Goal: Information Seeking & Learning: Learn about a topic

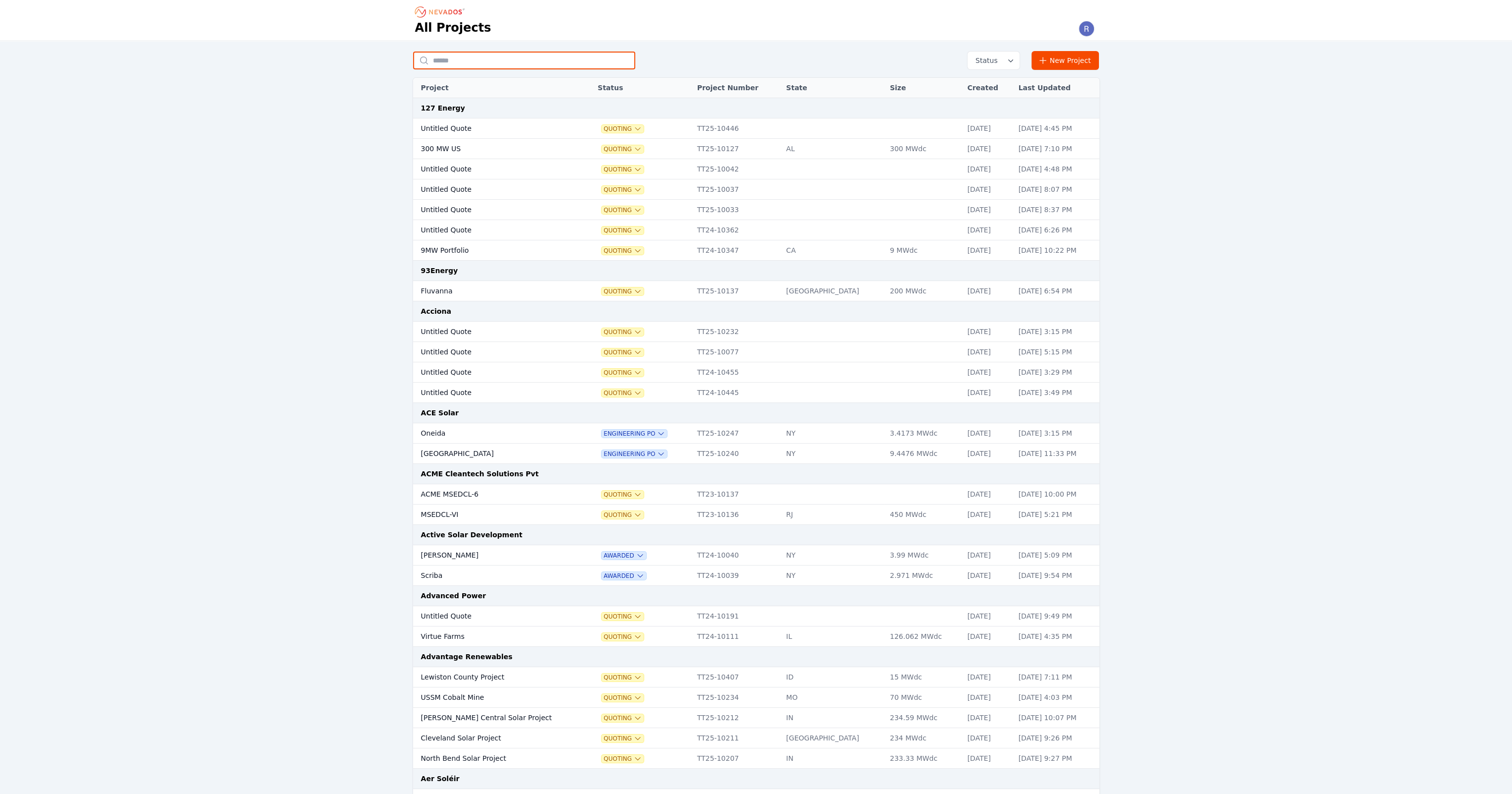
click at [466, 58] on input "text" at bounding box center [524, 61] width 222 height 18
type input "*******"
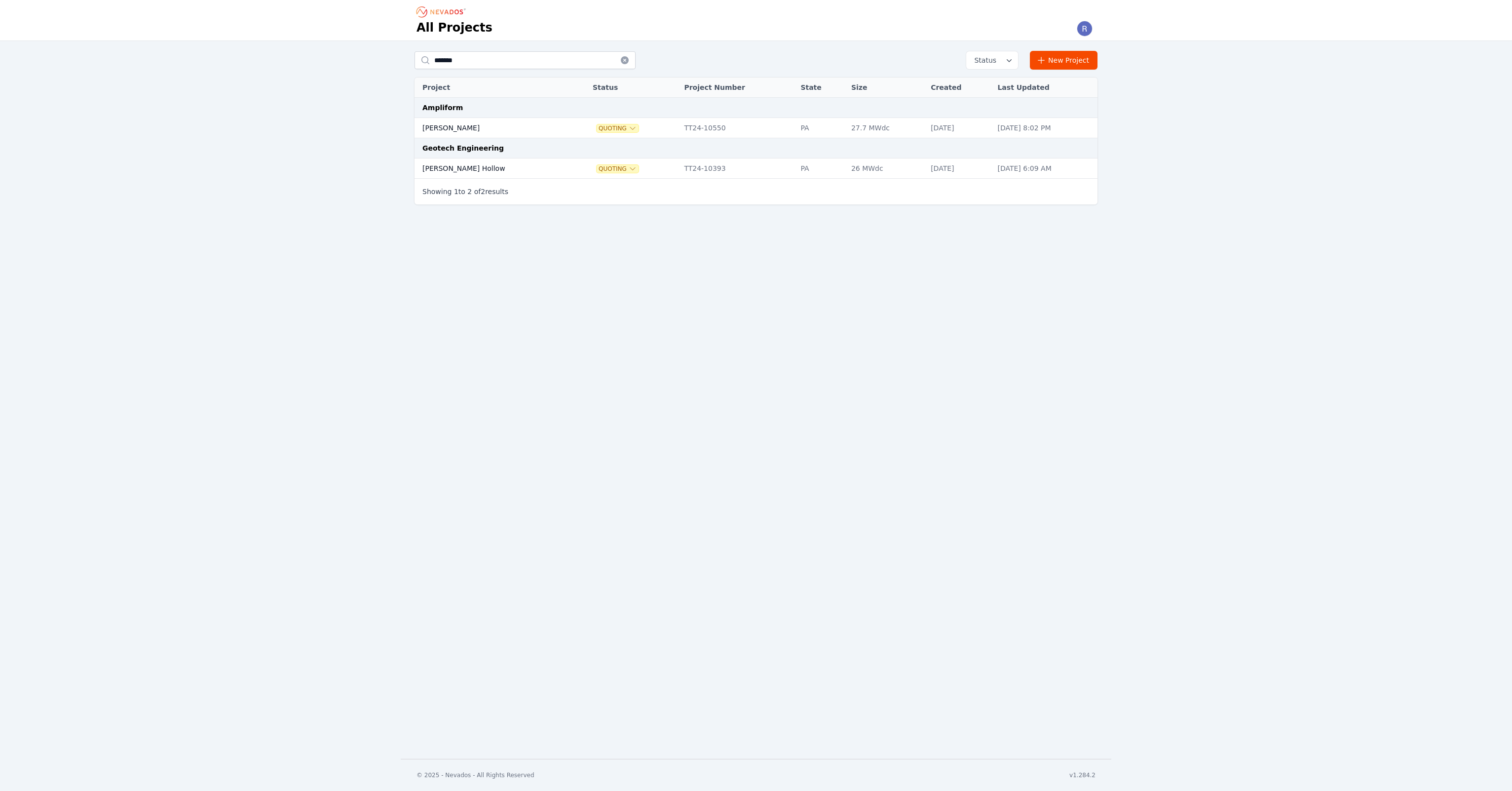
click at [488, 134] on td "[PERSON_NAME]" at bounding box center [493, 128] width 157 height 20
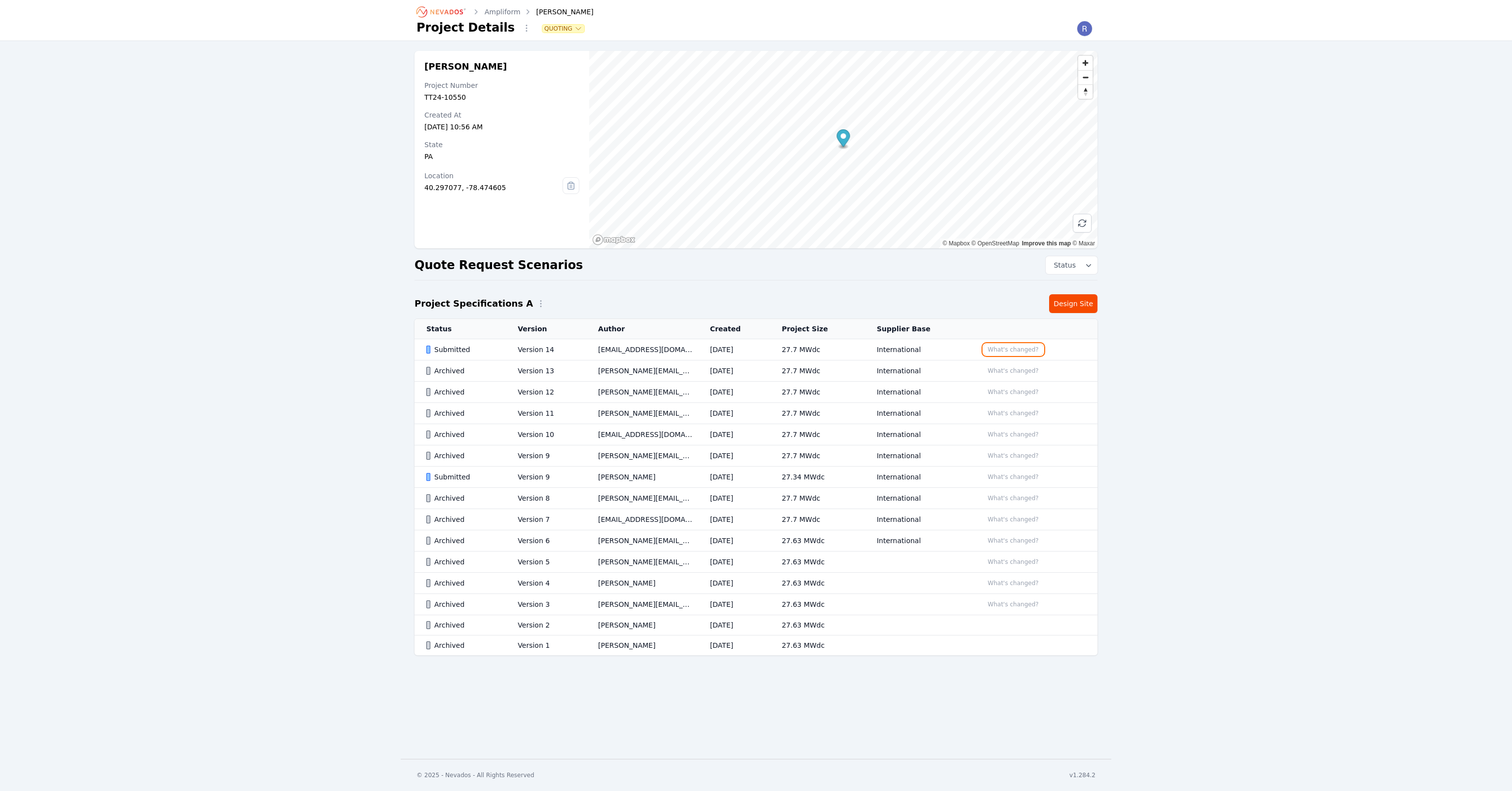
click at [1025, 348] on button "What's changed?" at bounding box center [1013, 350] width 60 height 11
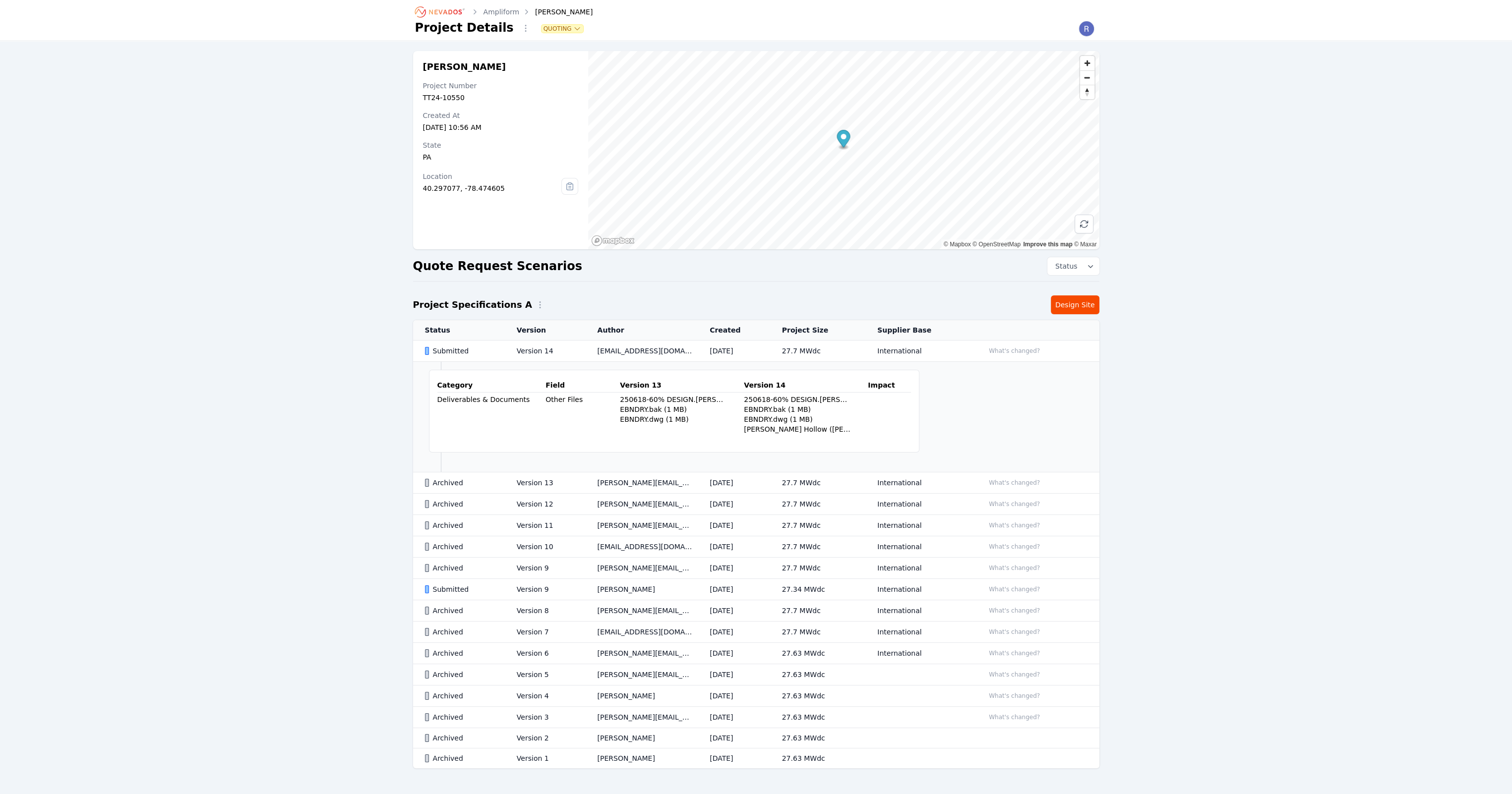
click at [778, 398] on div "250618-60% DESIGN.[PERSON_NAME] 1.EXT.RB_ZKP.bak (12.8 MB)" at bounding box center [797, 399] width 108 height 10
click at [786, 419] on div "EBNDRY.dwg (1 MB)" at bounding box center [797, 419] width 108 height 10
click at [772, 419] on div "EBNDRY.dwg (1 MB)" at bounding box center [797, 419] width 108 height 10
click at [802, 431] on div "[PERSON_NAME] Hollow ([PERSON_NAME]) [PERSON_NAME] Survey [DATE] (2).pdf (11.5 …" at bounding box center [797, 429] width 108 height 10
click at [471, 346] on div "Submitted" at bounding box center [462, 351] width 75 height 10
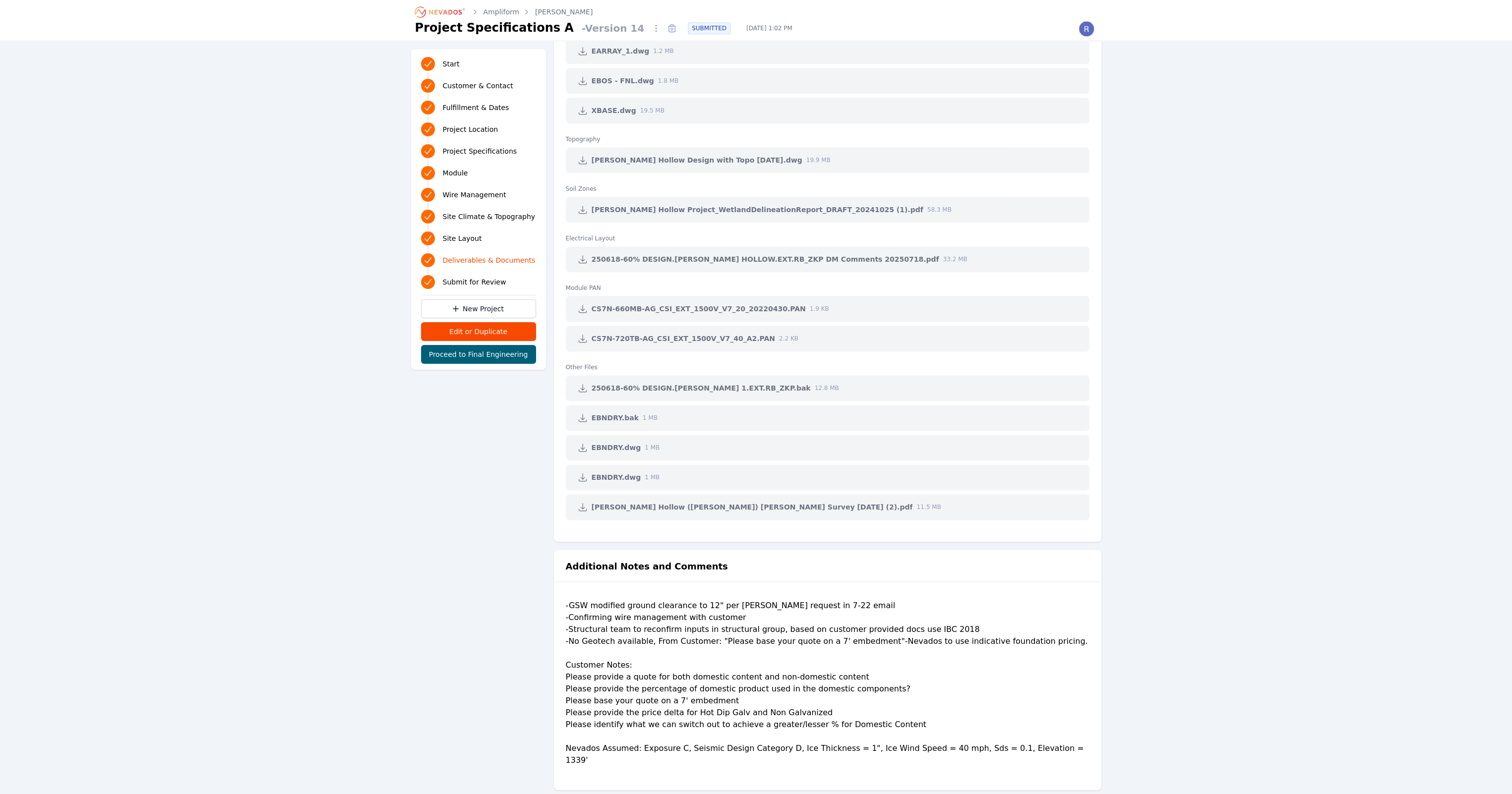
scroll to position [2504, 0]
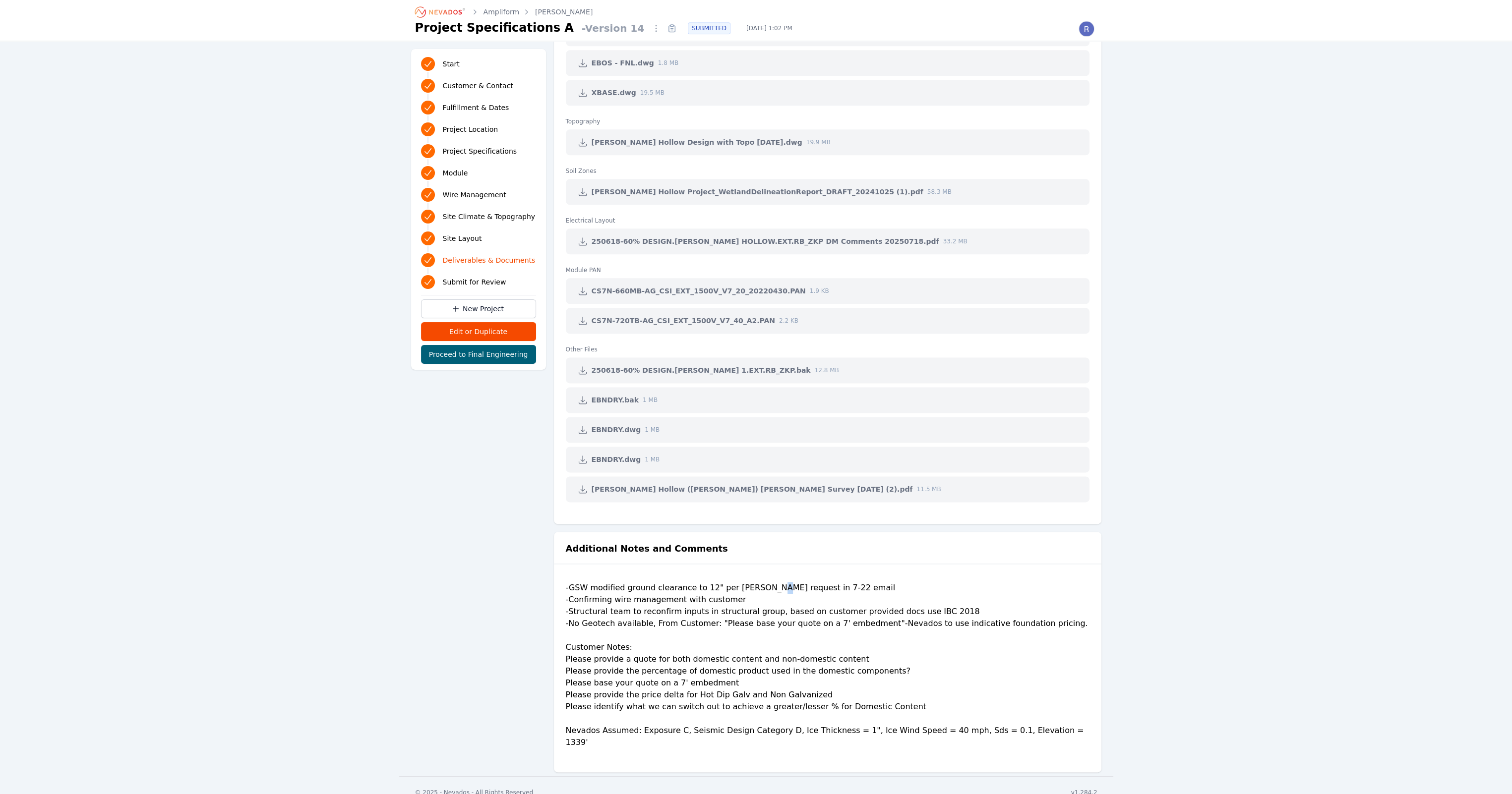
click at [766, 582] on div "-GSW modified ground clearance to 12" per [PERSON_NAME] request in 7-22 email -…" at bounding box center [827, 669] width 524 height 175
drag, startPoint x: 766, startPoint y: 581, endPoint x: 835, endPoint y: 596, distance: 70.6
click at [842, 595] on div "-GSW modified ground clearance to 12" per [PERSON_NAME] request in 7-22 email -…" at bounding box center [827, 669] width 524 height 175
click at [649, 588] on div "-GSW modified ground clearance to 12" per [PERSON_NAME] request in 7-22 email -…" at bounding box center [827, 669] width 524 height 175
click at [713, 596] on div "-GSW modified ground clearance to 12" per [PERSON_NAME] request in 7-22 email -…" at bounding box center [827, 669] width 524 height 175
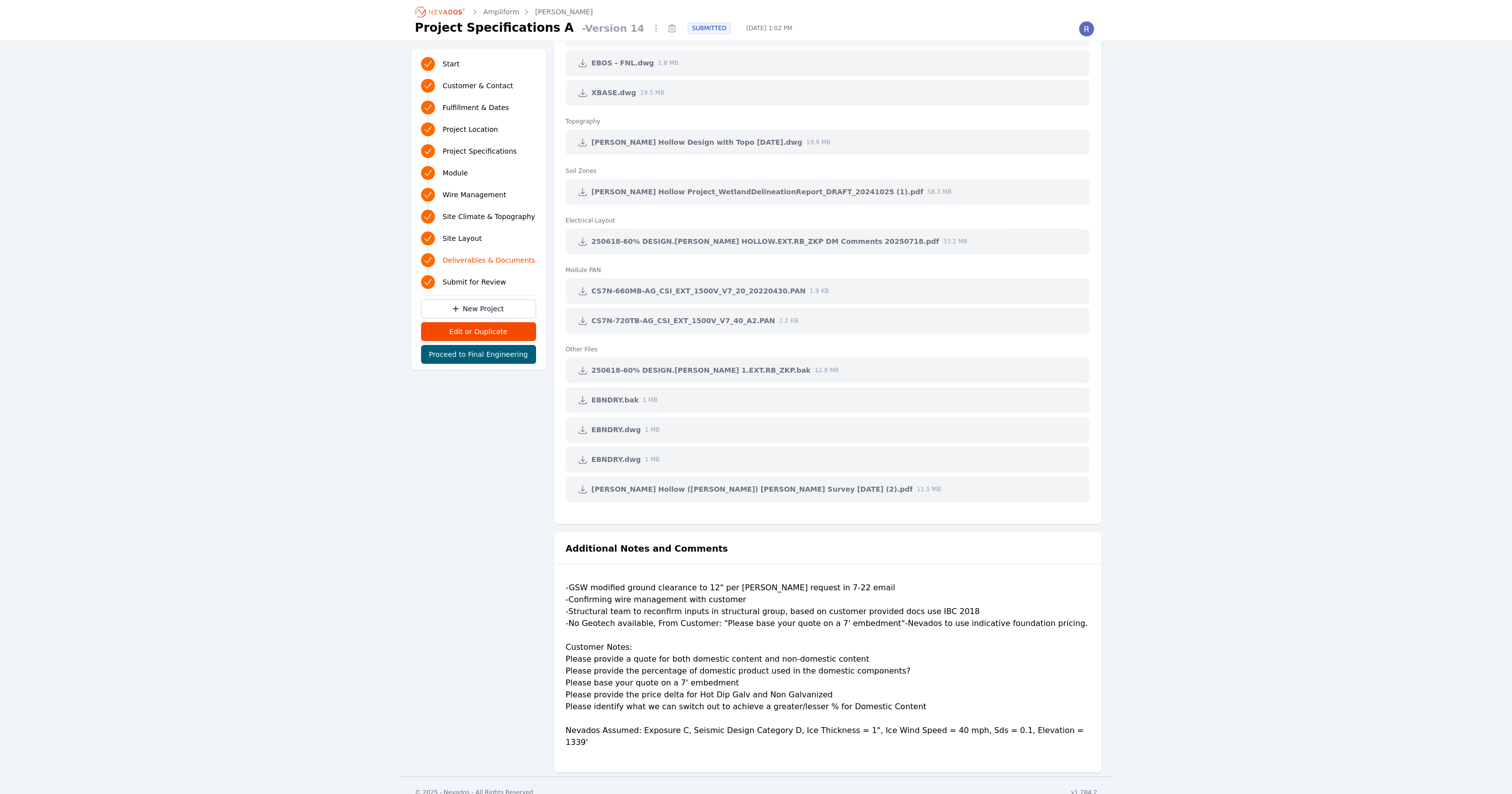
click at [580, 618] on div "-GSW modified ground clearance to 12" per [PERSON_NAME] request in 7-22 email -…" at bounding box center [827, 669] width 524 height 175
click at [780, 603] on div "-GSW modified ground clearance to 12" per [PERSON_NAME] request in 7-22 email -…" at bounding box center [827, 669] width 524 height 175
click at [865, 609] on div "-GSW modified ground clearance to 12" per [PERSON_NAME] request in 7-22 email -…" at bounding box center [827, 669] width 524 height 175
click at [910, 603] on div "-GSW modified ground clearance to 12" per [PERSON_NAME] request in 7-22 email -…" at bounding box center [827, 669] width 524 height 175
click at [674, 618] on div "-GSW modified ground clearance to 12" per [PERSON_NAME] request in 7-22 email -…" at bounding box center [827, 669] width 524 height 175
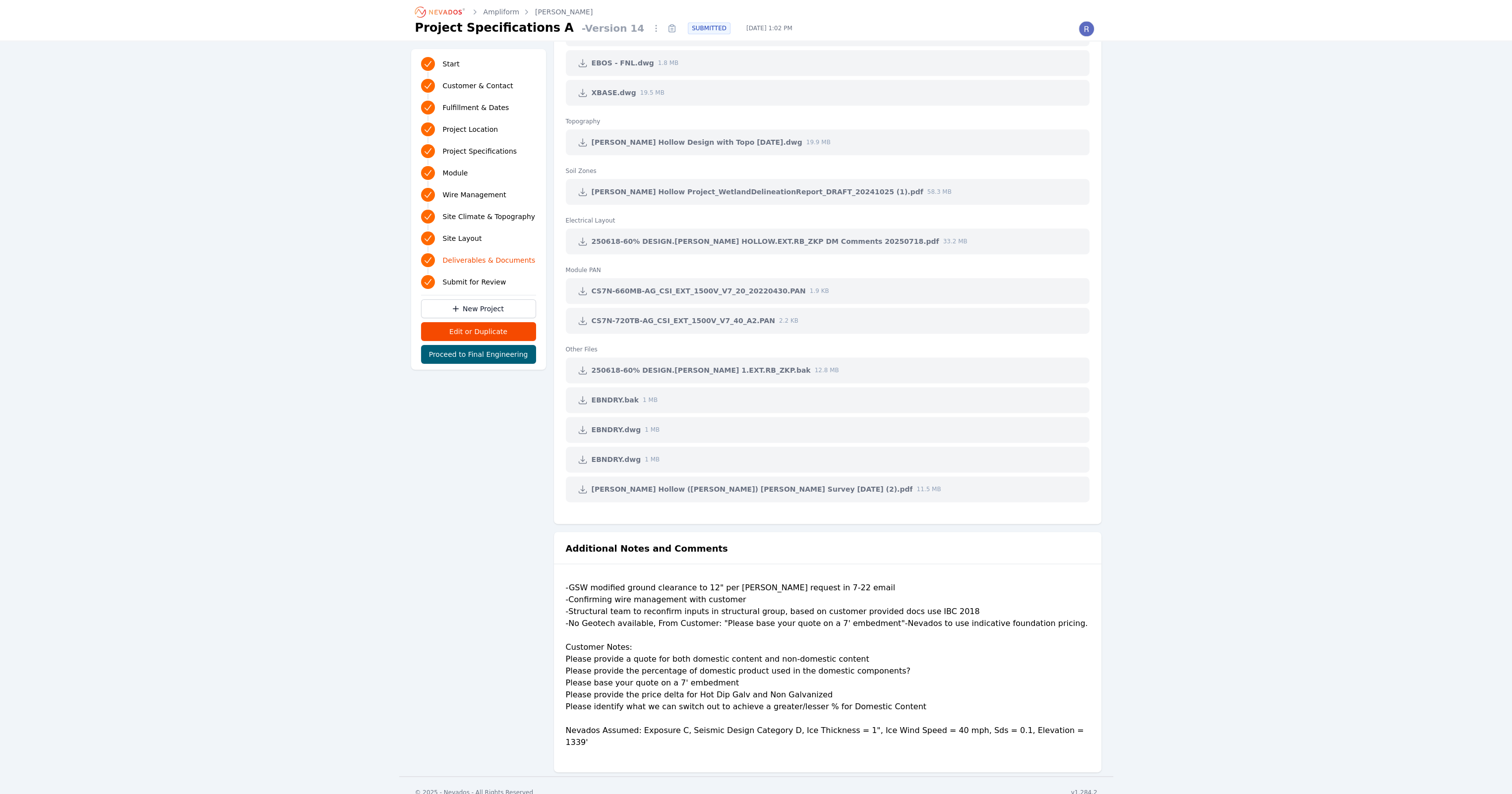
click at [1002, 625] on div "-GSW modified ground clearance to 12" per [PERSON_NAME] request in 7-22 email -…" at bounding box center [827, 669] width 524 height 175
click at [958, 630] on div "-GSW modified ground clearance to 12" per [PERSON_NAME] request in 7-22 email -…" at bounding box center [827, 669] width 524 height 175
click at [868, 619] on div "-GSW modified ground clearance to 12" per [PERSON_NAME] request in 7-22 email -…" at bounding box center [827, 669] width 524 height 175
click at [948, 628] on div "-GSW modified ground clearance to 12" per [PERSON_NAME] request in 7-22 email -…" at bounding box center [827, 669] width 524 height 175
click at [1014, 625] on div "-GSW modified ground clearance to 12" per [PERSON_NAME] request in 7-22 email -…" at bounding box center [827, 669] width 524 height 175
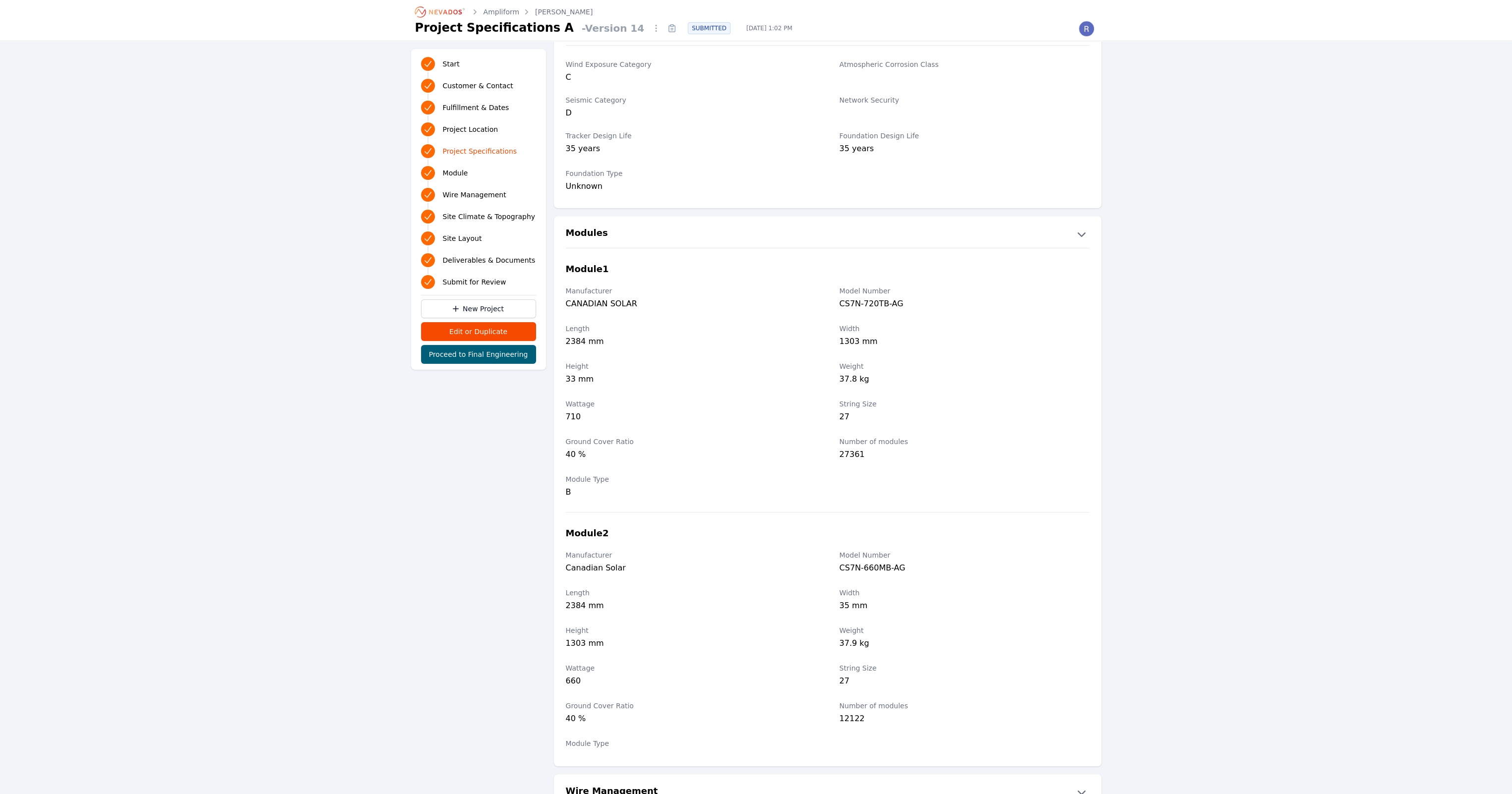
scroll to position [818, 0]
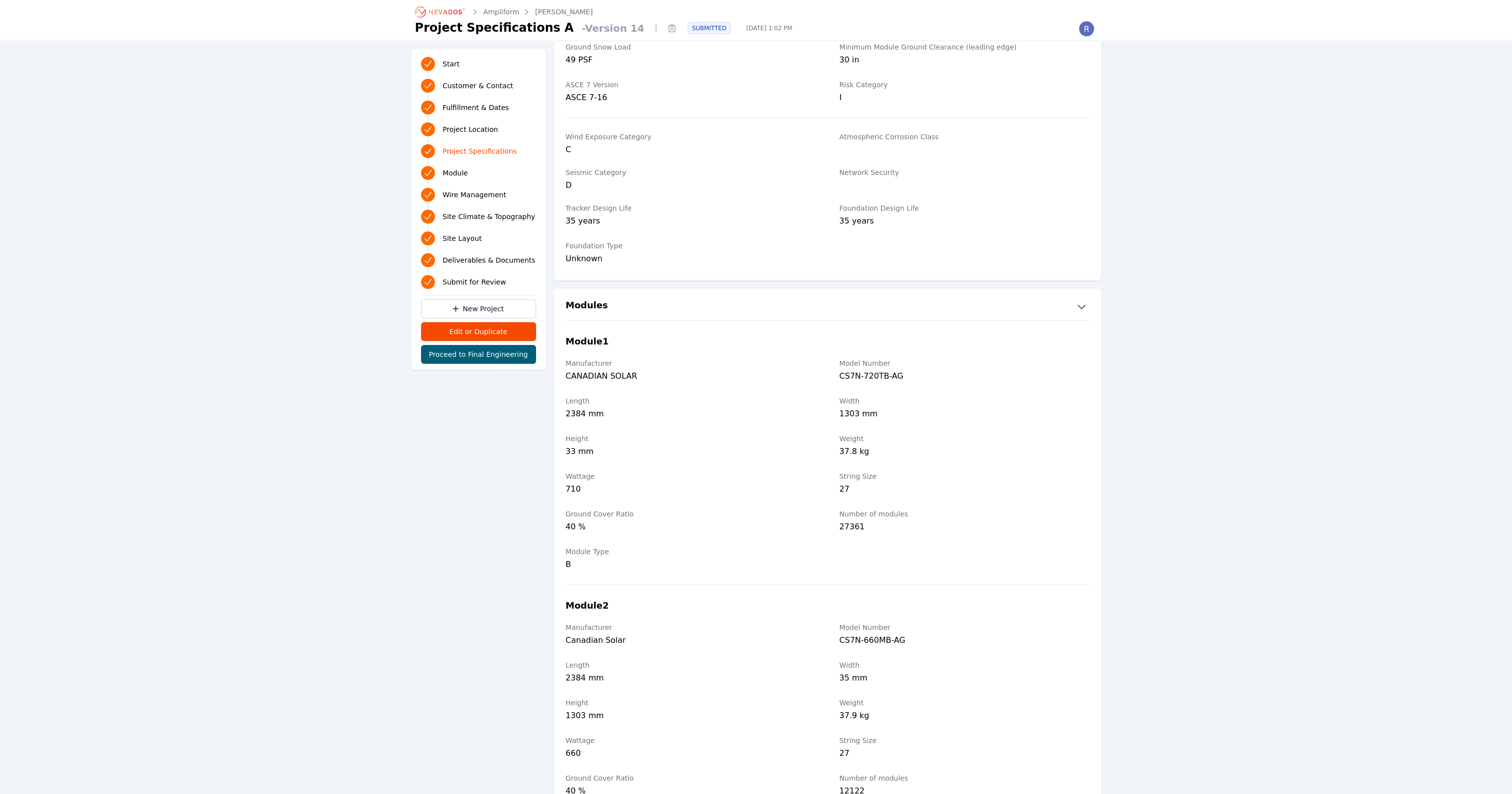
click at [548, 11] on link "[PERSON_NAME]" at bounding box center [564, 12] width 58 height 10
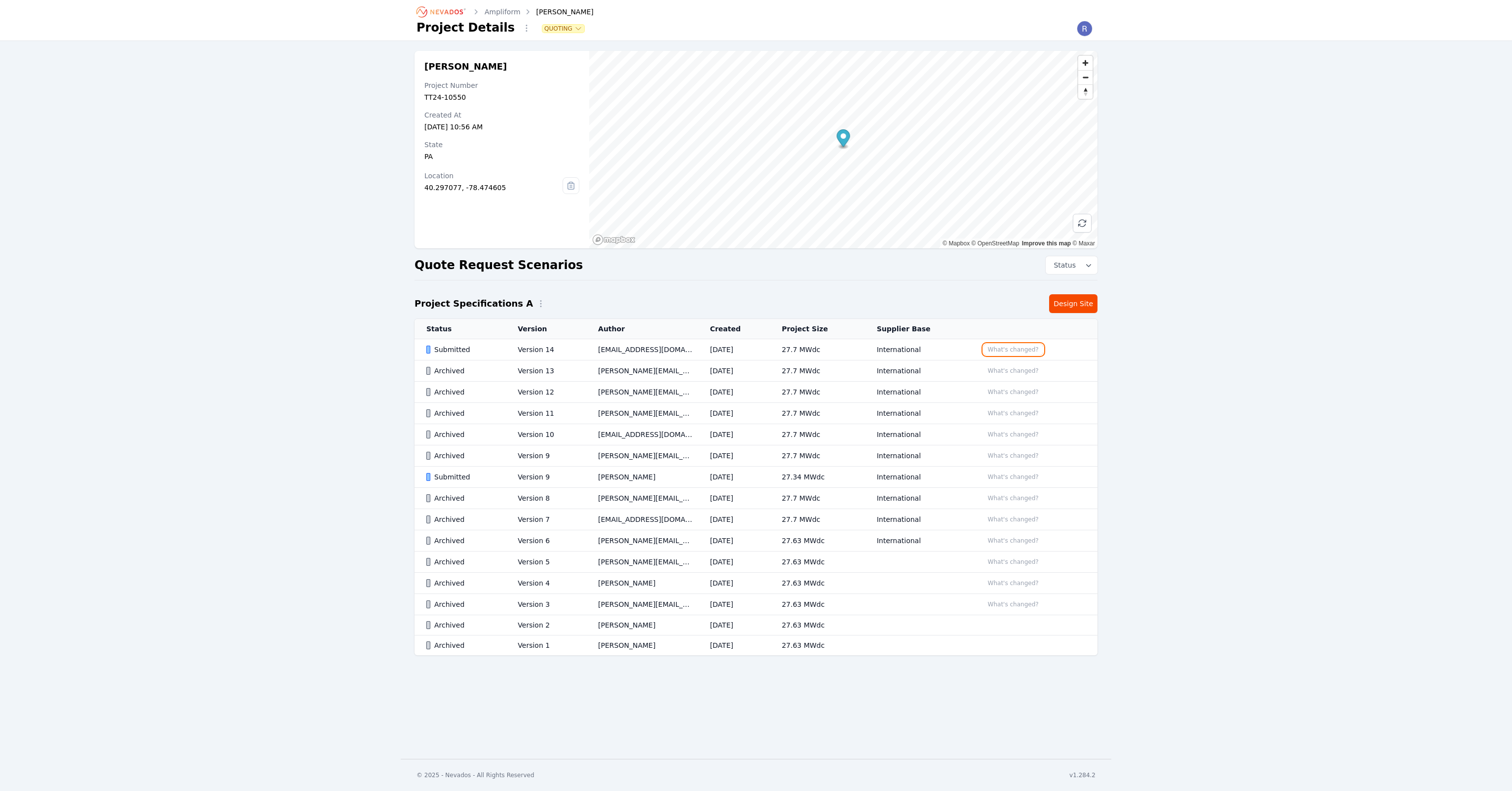
click at [1030, 350] on button "What's changed?" at bounding box center [1013, 350] width 60 height 11
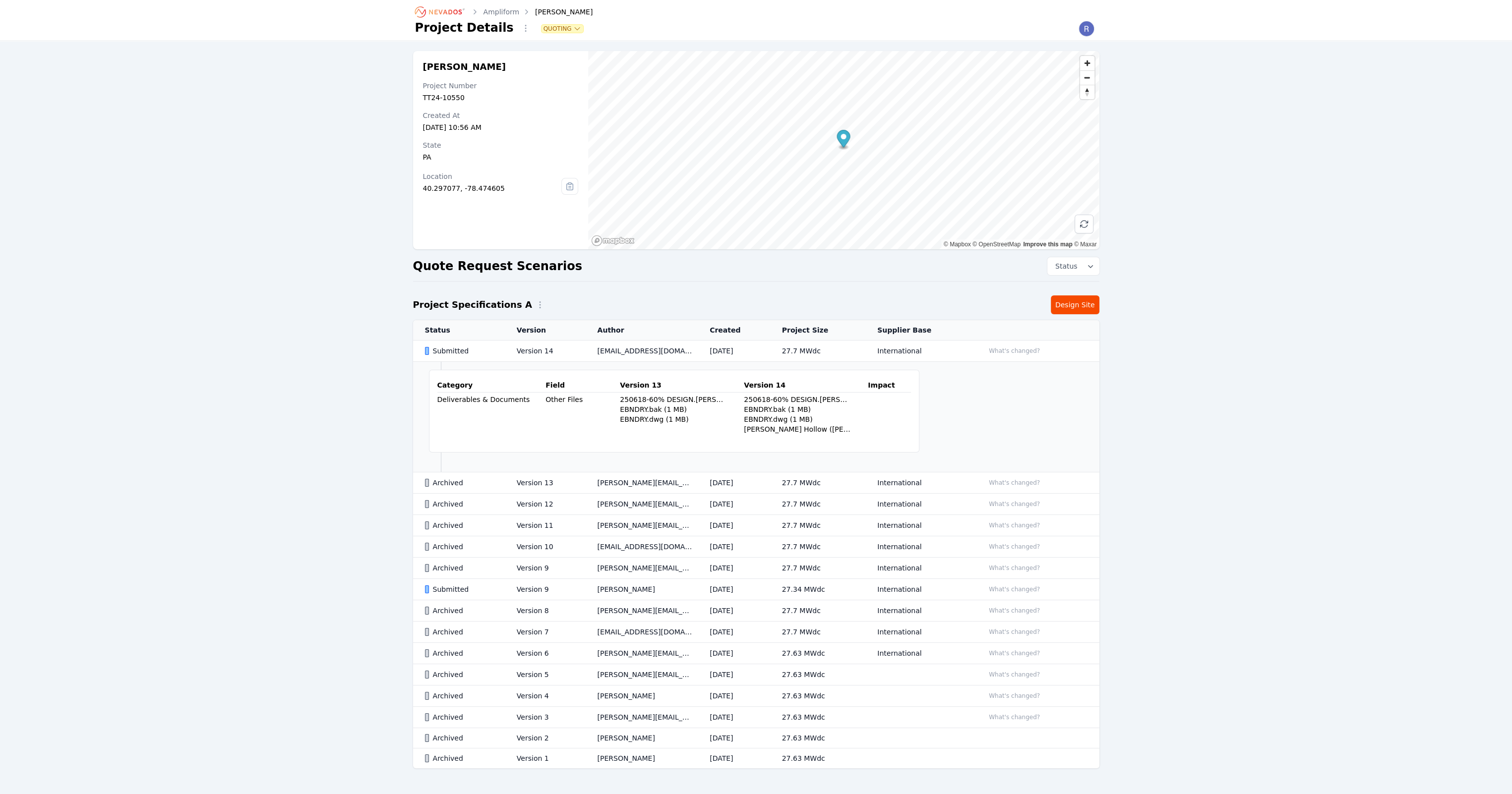
click at [787, 394] on div "250618-60% DESIGN.[PERSON_NAME] 1.EXT.RB_ZKP.bak (12.8 MB)" at bounding box center [797, 399] width 108 height 10
drag, startPoint x: 786, startPoint y: 397, endPoint x: 857, endPoint y: 400, distance: 71.1
click at [857, 400] on tr "Deliverables & Documents Other Files 250618-60% DESIGN.[PERSON_NAME] 1.EXT.RB_Z…" at bounding box center [674, 415] width 474 height 44
drag, startPoint x: 857, startPoint y: 400, endPoint x: 774, endPoint y: 403, distance: 83.1
click at [774, 403] on td "250618-60% DESIGN.[PERSON_NAME] 1.EXT.RB_ZKP.bak (12.8 MB) EBNDRY.bak (1 MB) EB…" at bounding box center [806, 415] width 124 height 44
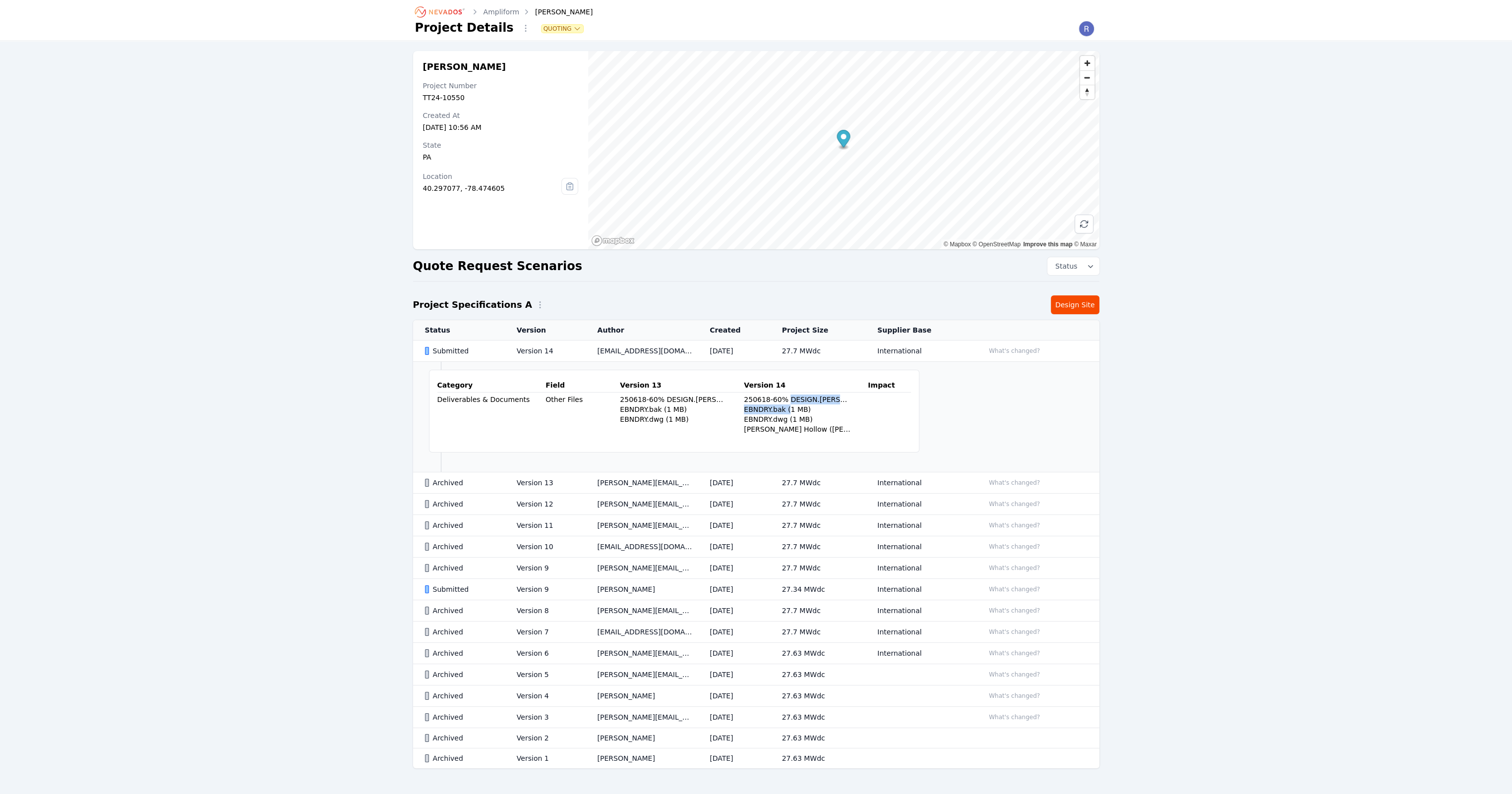
drag, startPoint x: 774, startPoint y: 403, endPoint x: 766, endPoint y: 413, distance: 12.8
click at [766, 413] on div "EBNDRY.bak (1 MB)" at bounding box center [797, 409] width 108 height 10
click at [746, 398] on div "250618-60% DESIGN.[PERSON_NAME] 1.EXT.RB_ZKP.bak (12.8 MB)" at bounding box center [797, 399] width 108 height 10
click at [1007, 484] on button "What's changed?" at bounding box center [1014, 482] width 60 height 11
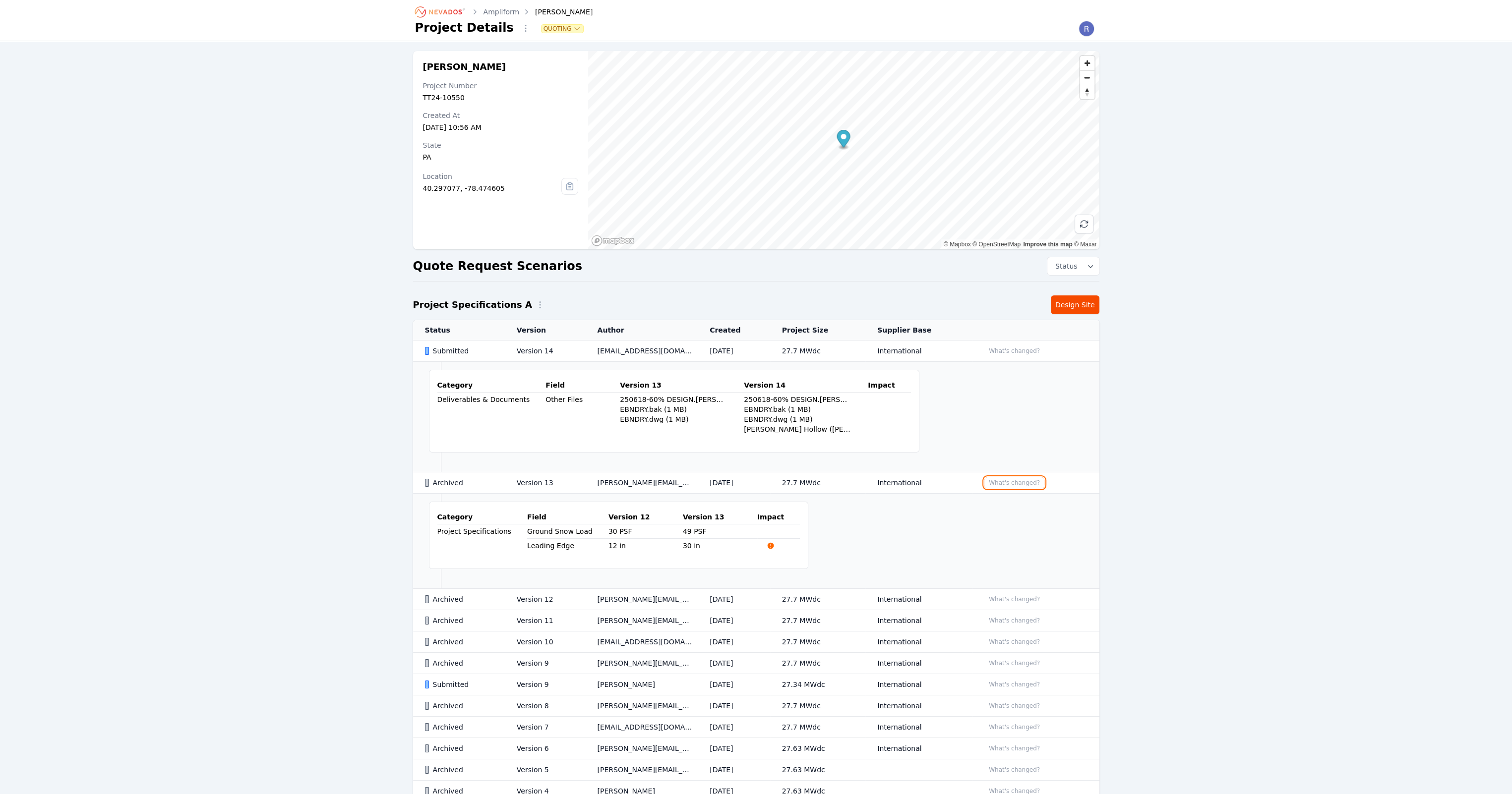
click at [1007, 484] on button "What's changed?" at bounding box center [1014, 482] width 60 height 11
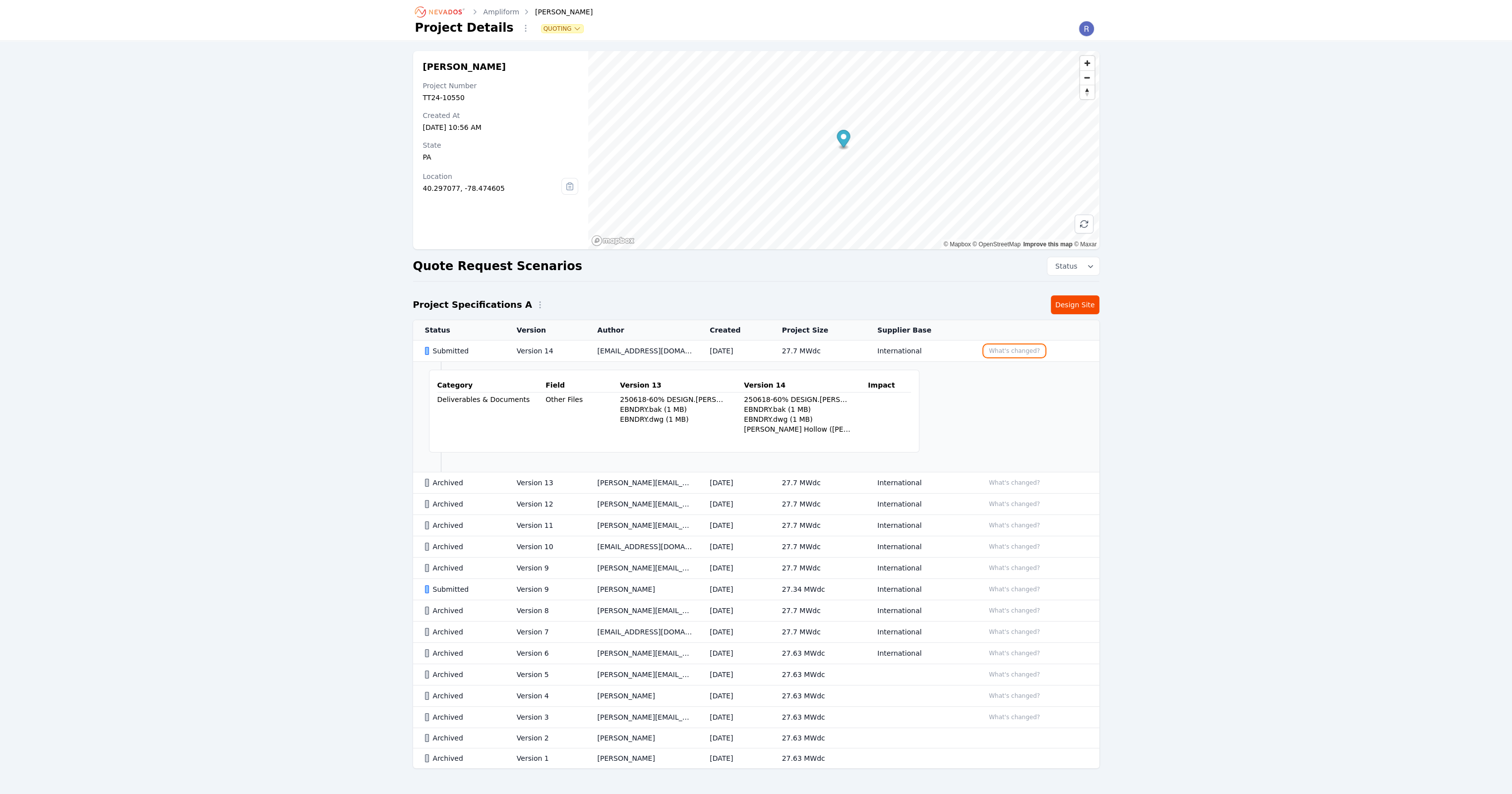
click at [1013, 352] on button "What's changed?" at bounding box center [1014, 351] width 60 height 11
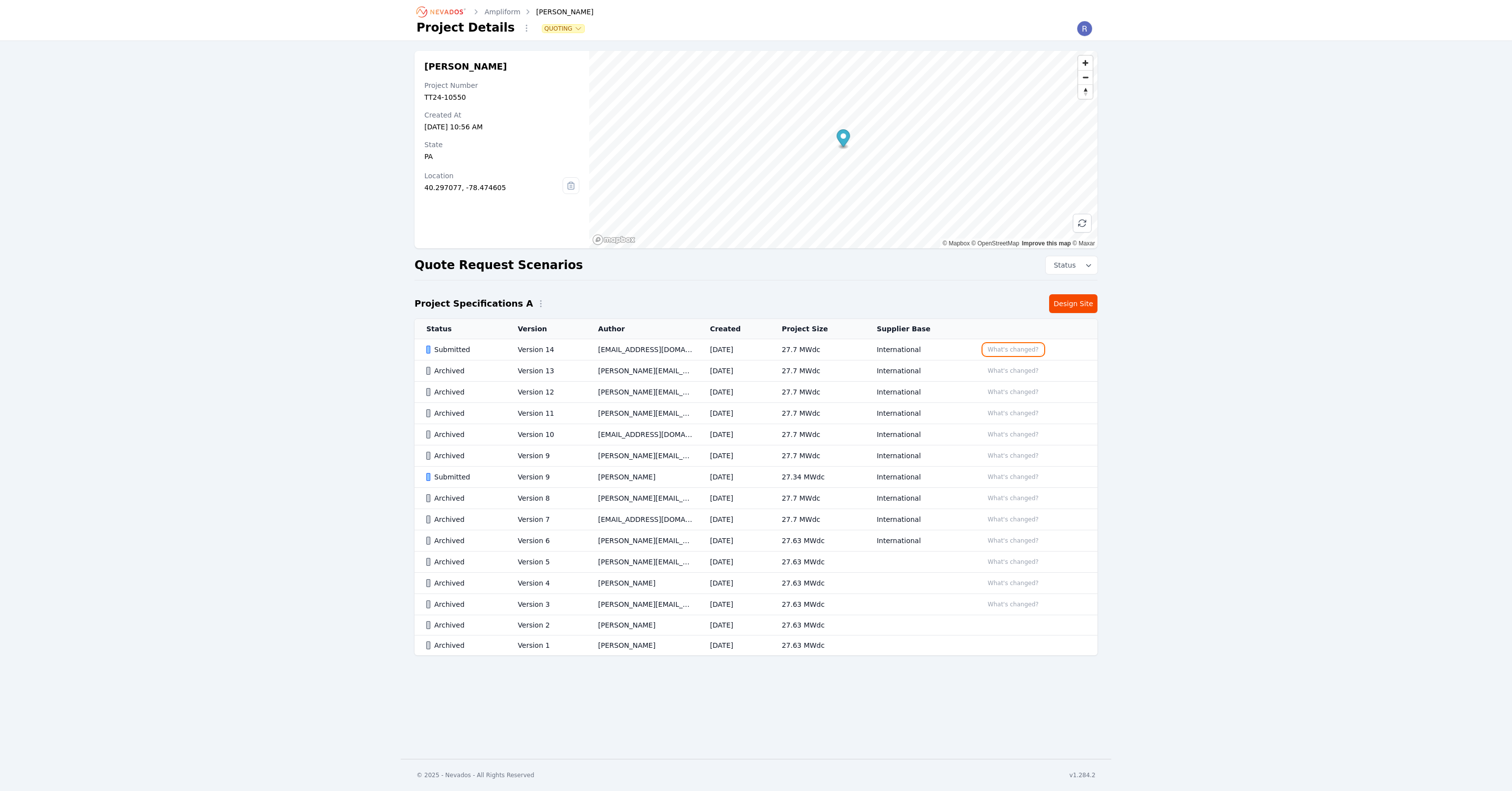
click at [992, 352] on button "What's changed?" at bounding box center [1013, 350] width 60 height 11
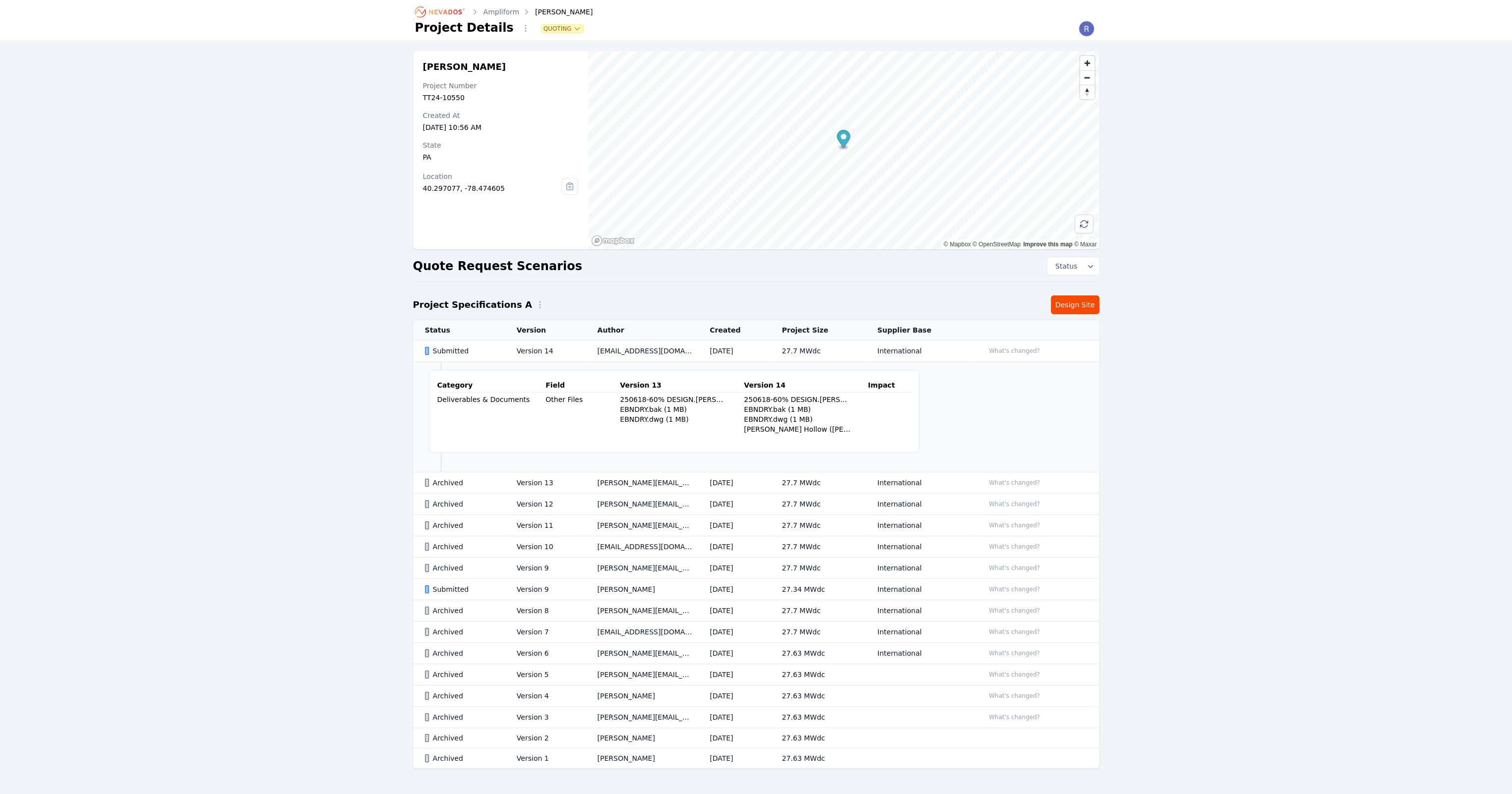
click at [888, 343] on td "International" at bounding box center [919, 351] width 107 height 21
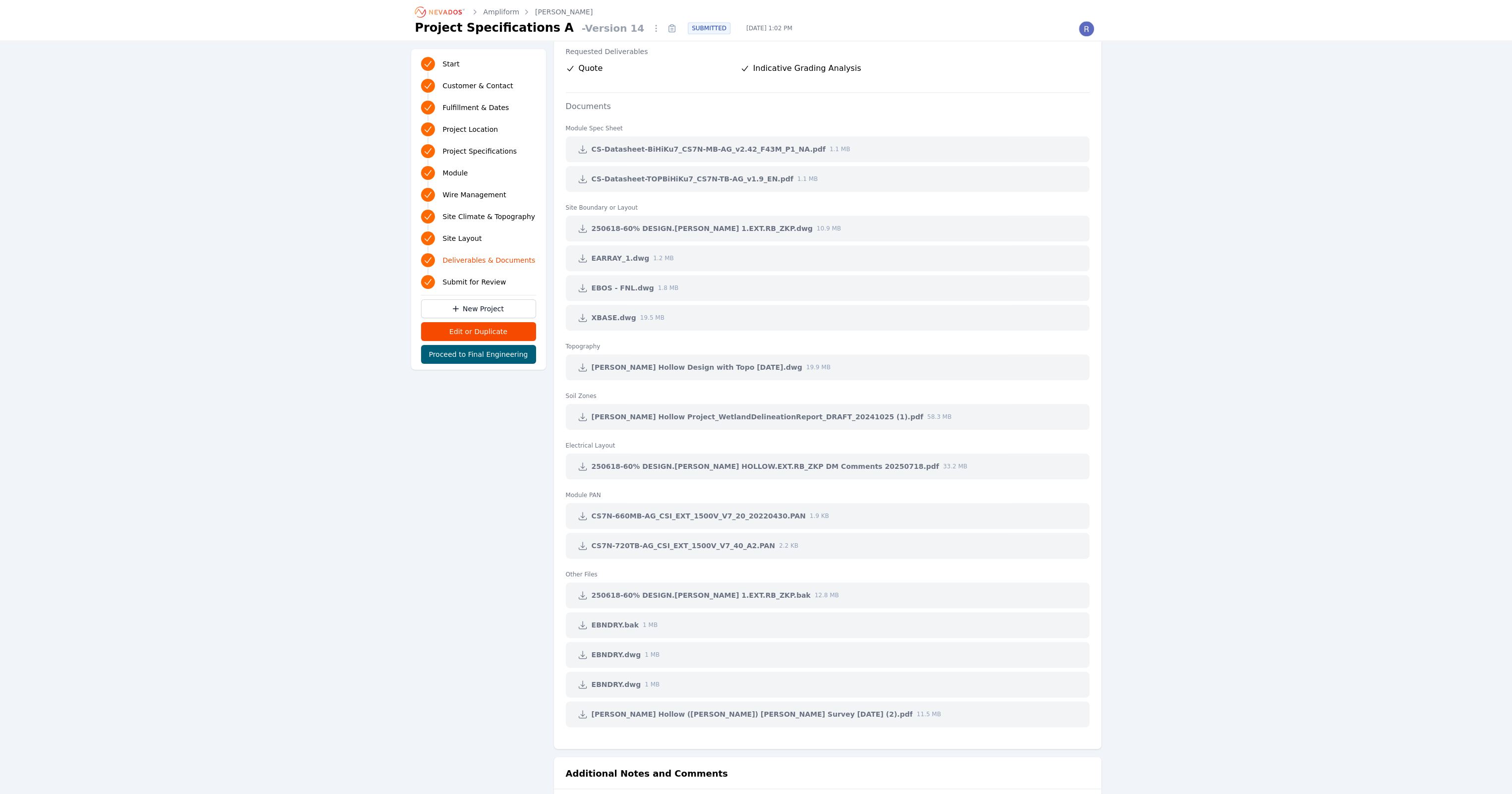
scroll to position [2280, 0]
click at [578, 225] on icon at bounding box center [582, 228] width 10 height 10
click at [585, 255] on icon at bounding box center [582, 257] width 10 height 10
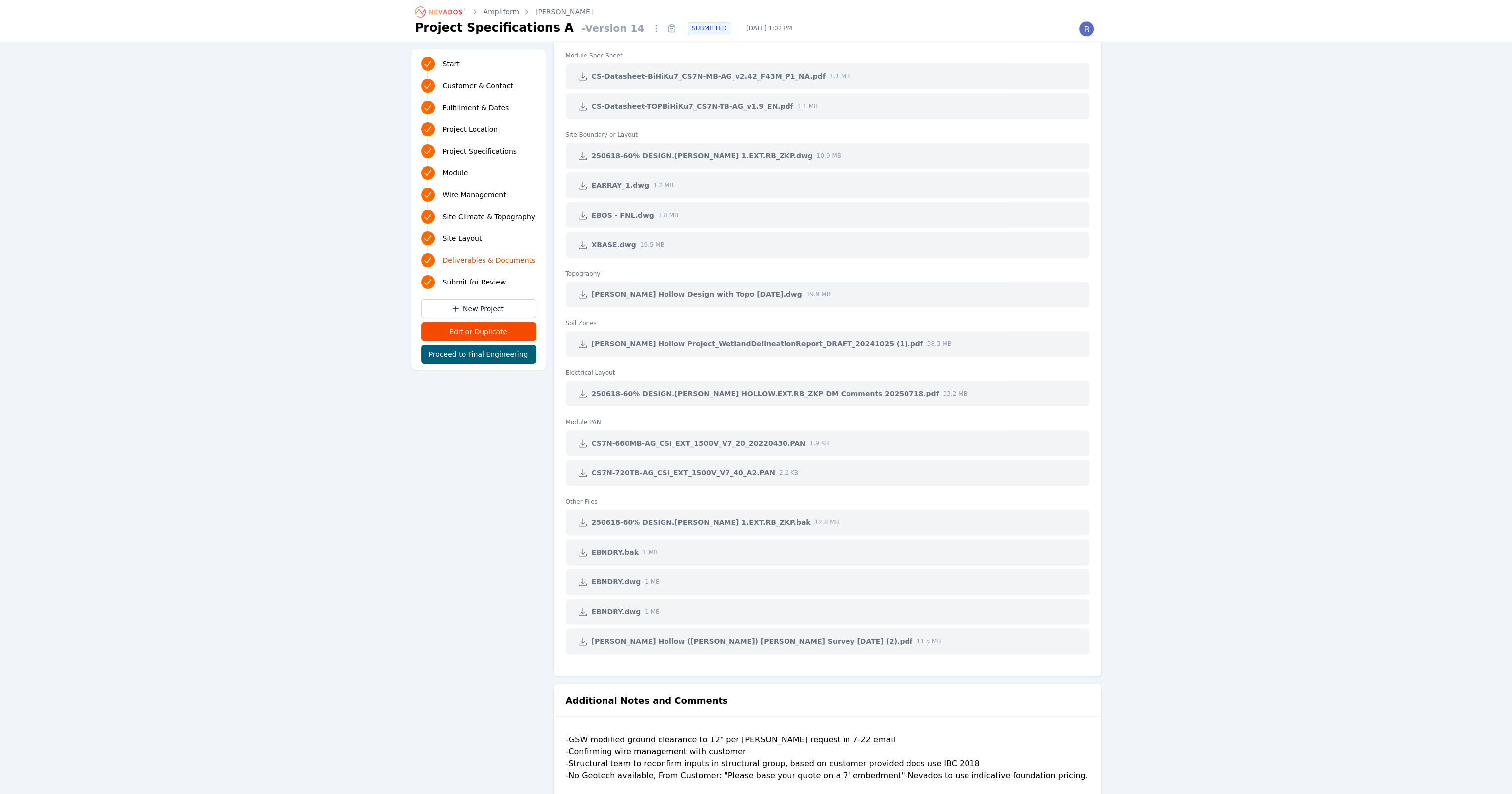
scroll to position [2405, 0]
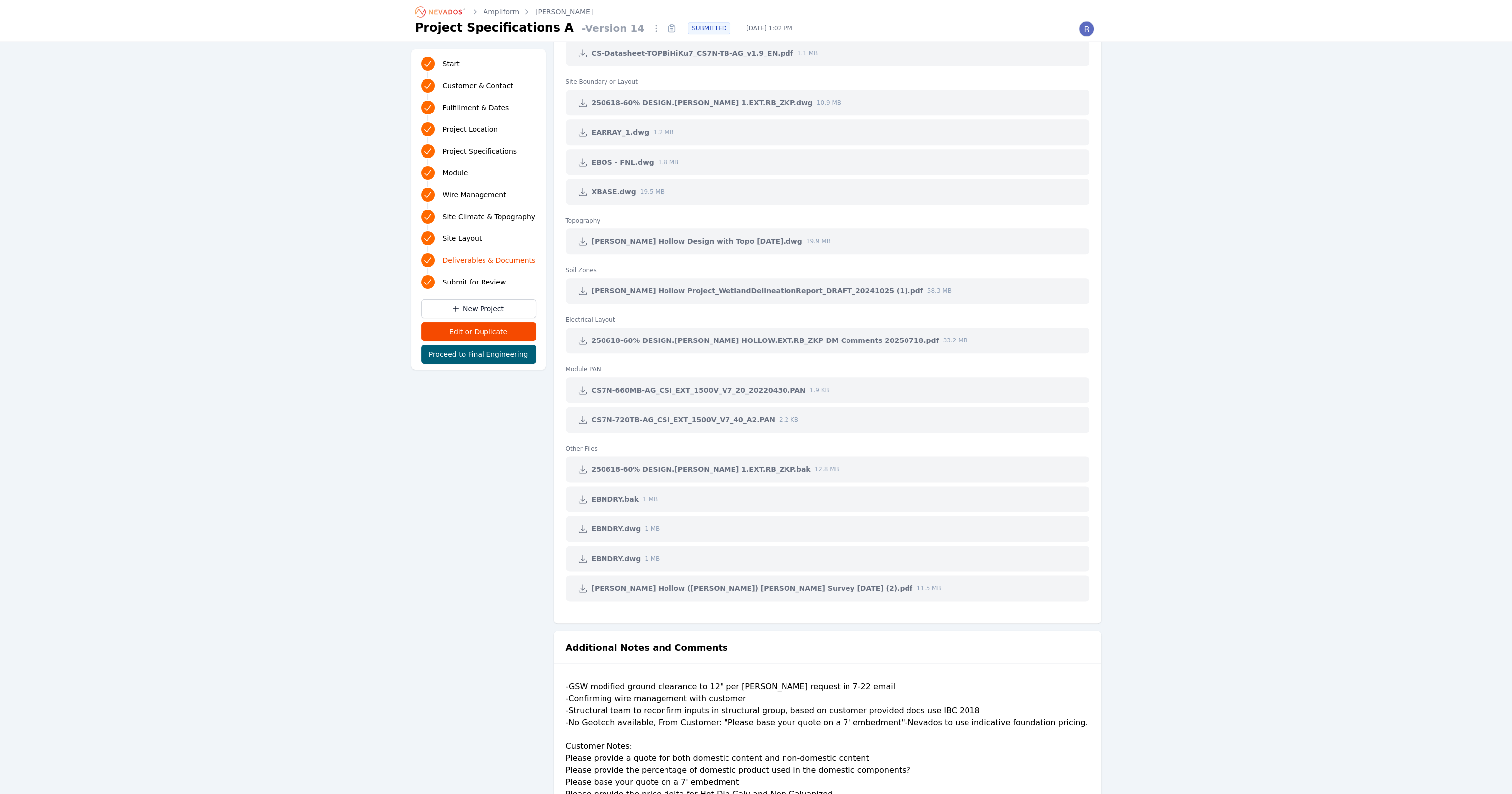
click at [582, 590] on icon at bounding box center [582, 589] width 7 height 7
click at [583, 530] on icon at bounding box center [582, 529] width 7 height 7
click at [588, 558] on link at bounding box center [583, 559] width 18 height 18
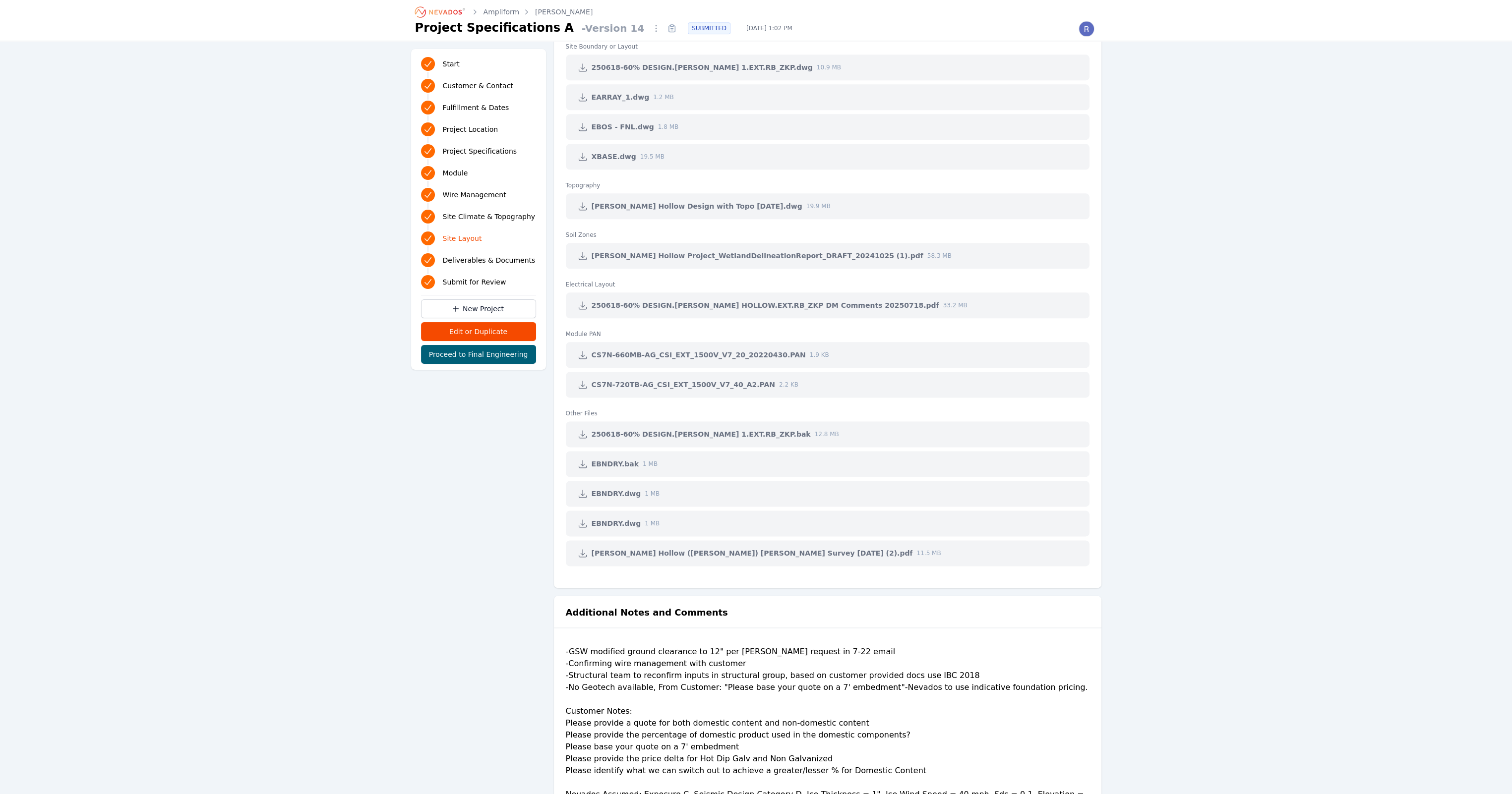
scroll to position [2504, 0]
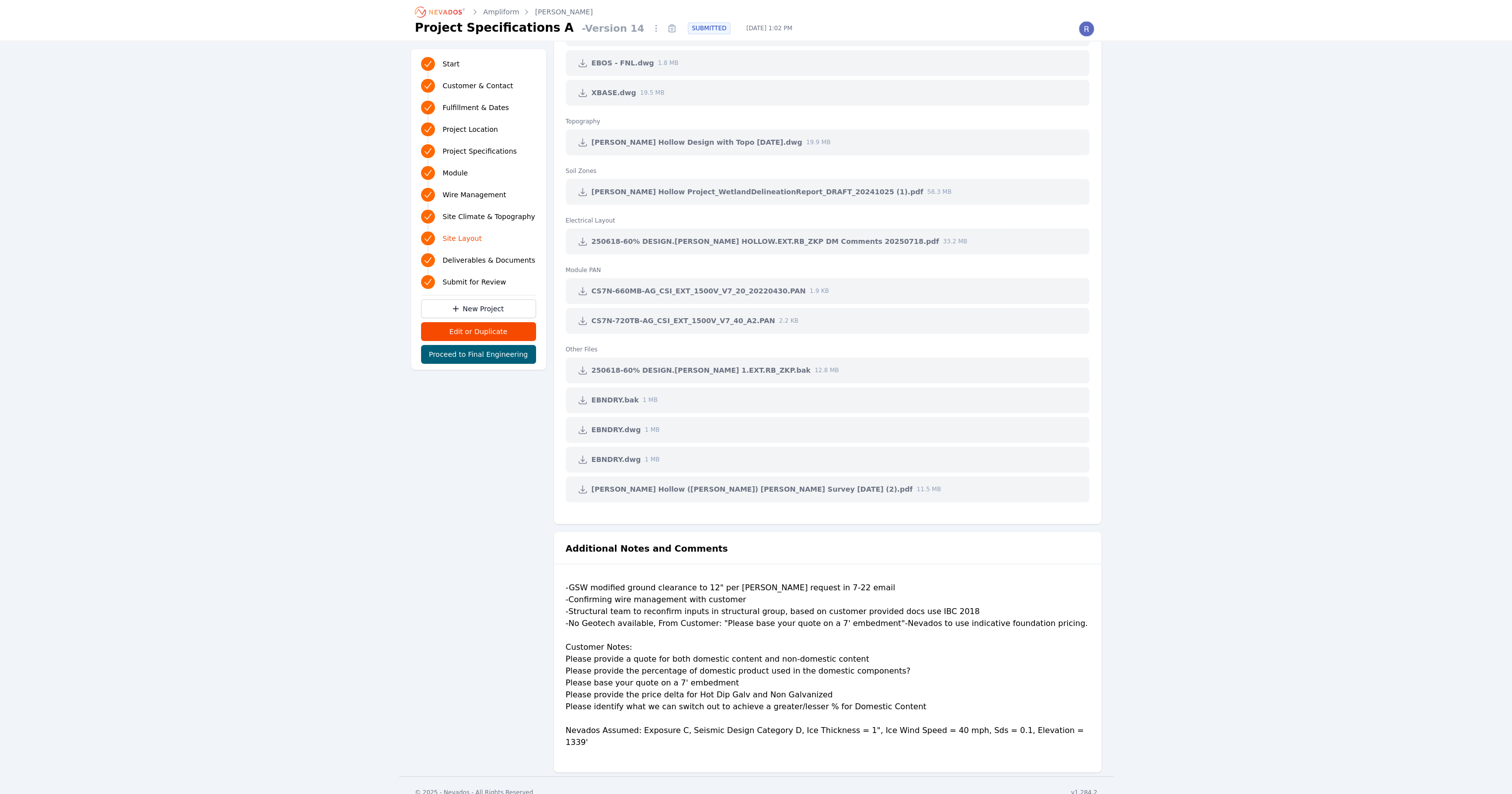
click at [751, 602] on div "-GSW modified ground clearance to 12" per [PERSON_NAME] request in 7-22 email -…" at bounding box center [827, 669] width 524 height 175
click at [720, 608] on div "-GSW modified ground clearance to 12" per [PERSON_NAME] request in 7-22 email -…" at bounding box center [827, 669] width 524 height 175
click at [709, 594] on div "-GSW modified ground clearance to 12" per [PERSON_NAME] request in 7-22 email -…" at bounding box center [827, 669] width 524 height 175
click at [719, 601] on div "-GSW modified ground clearance to 12" per [PERSON_NAME] request in 7-22 email -…" at bounding box center [827, 669] width 524 height 175
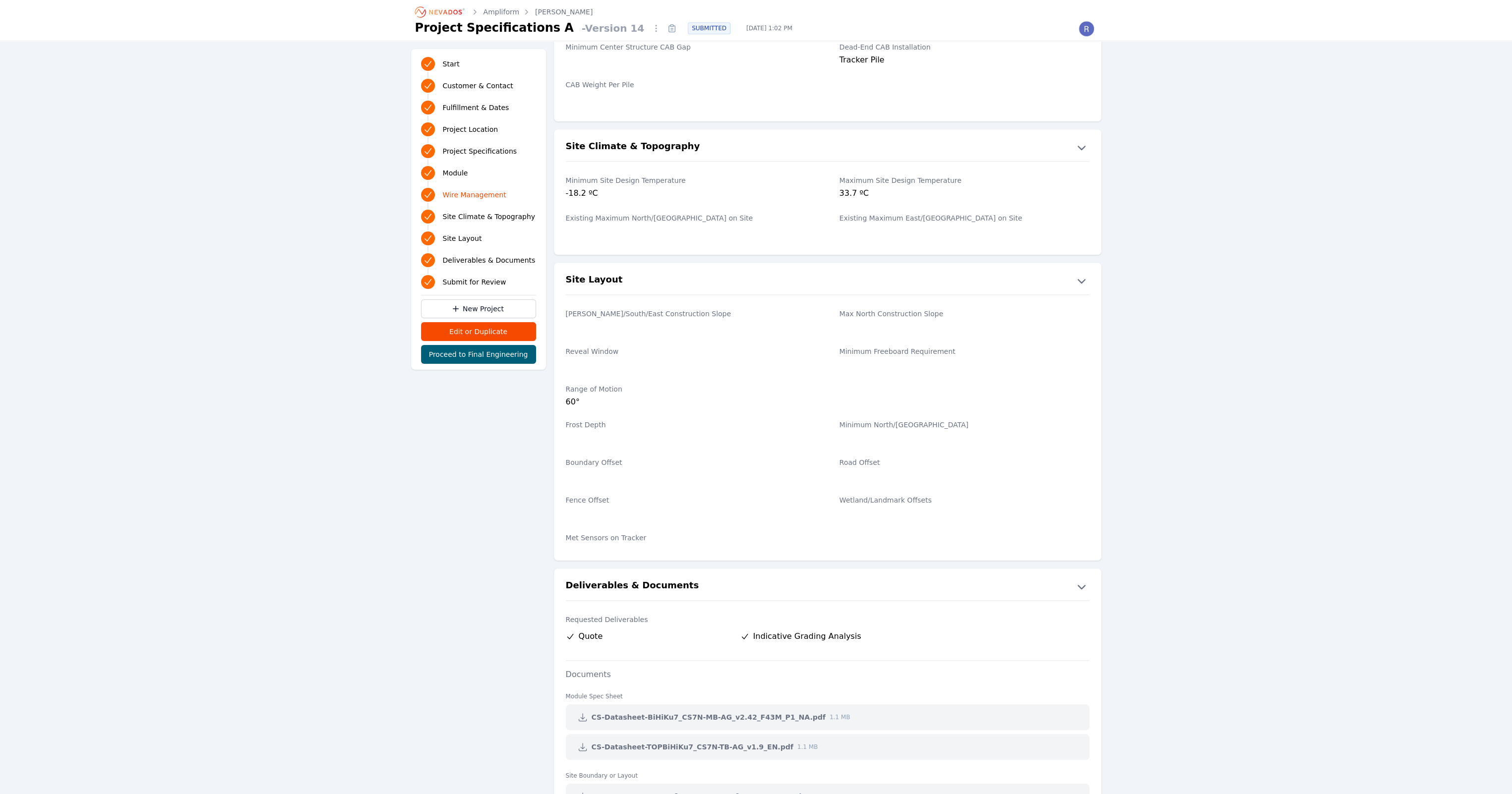
scroll to position [1364, 0]
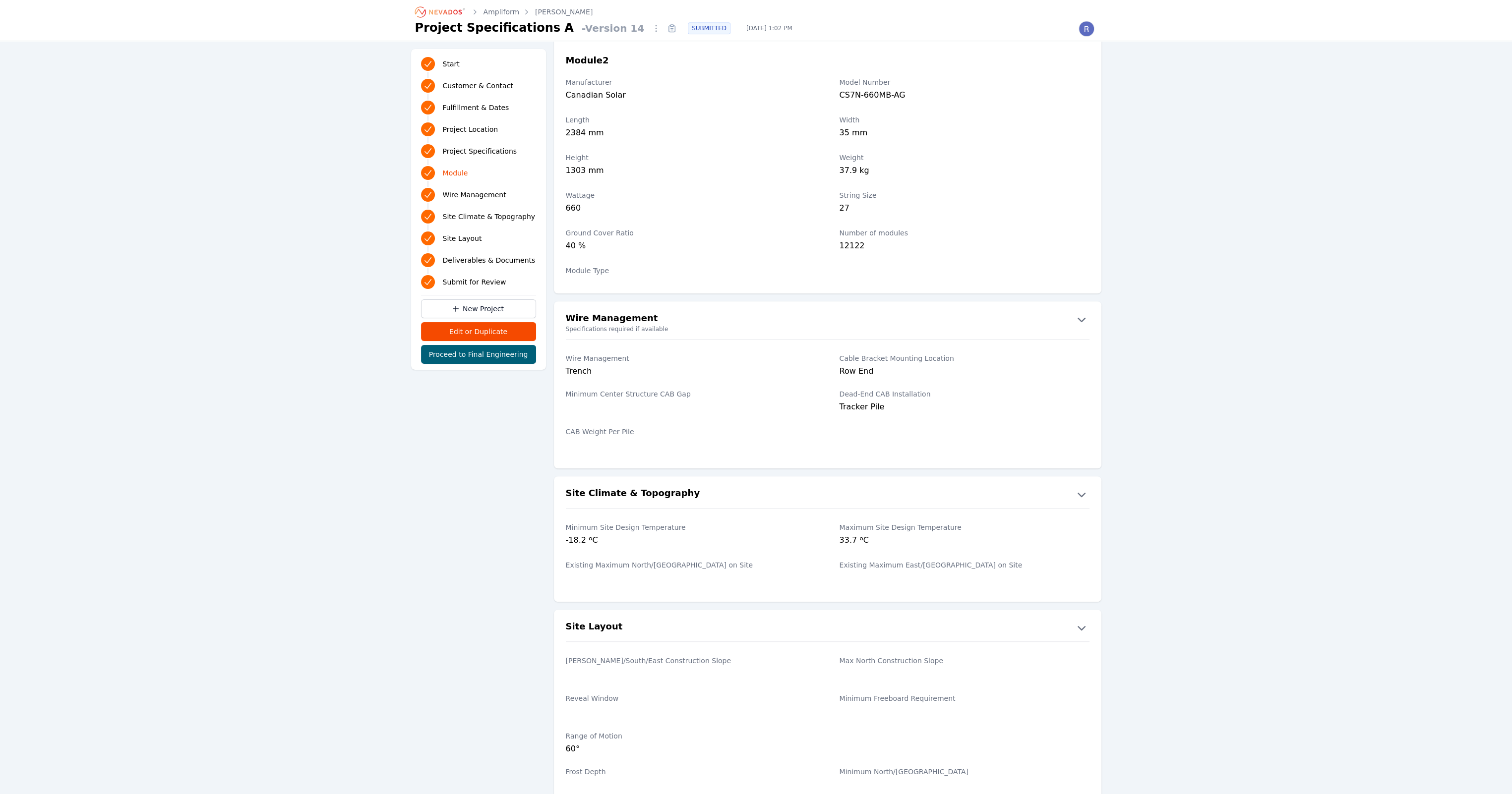
click at [547, 7] on link "[PERSON_NAME]" at bounding box center [564, 12] width 58 height 10
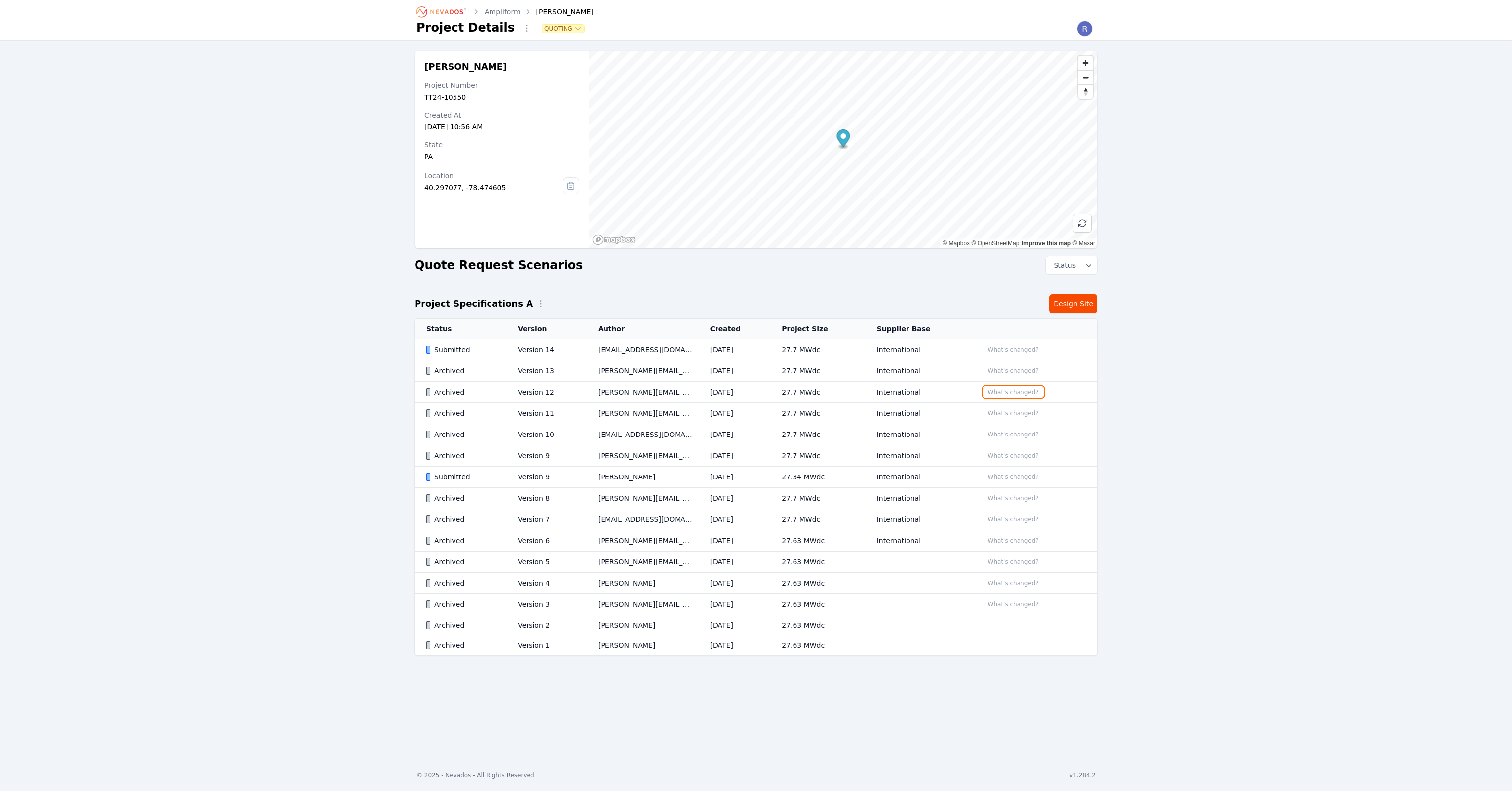
click at [1011, 389] on button "What's changed?" at bounding box center [1013, 392] width 60 height 11
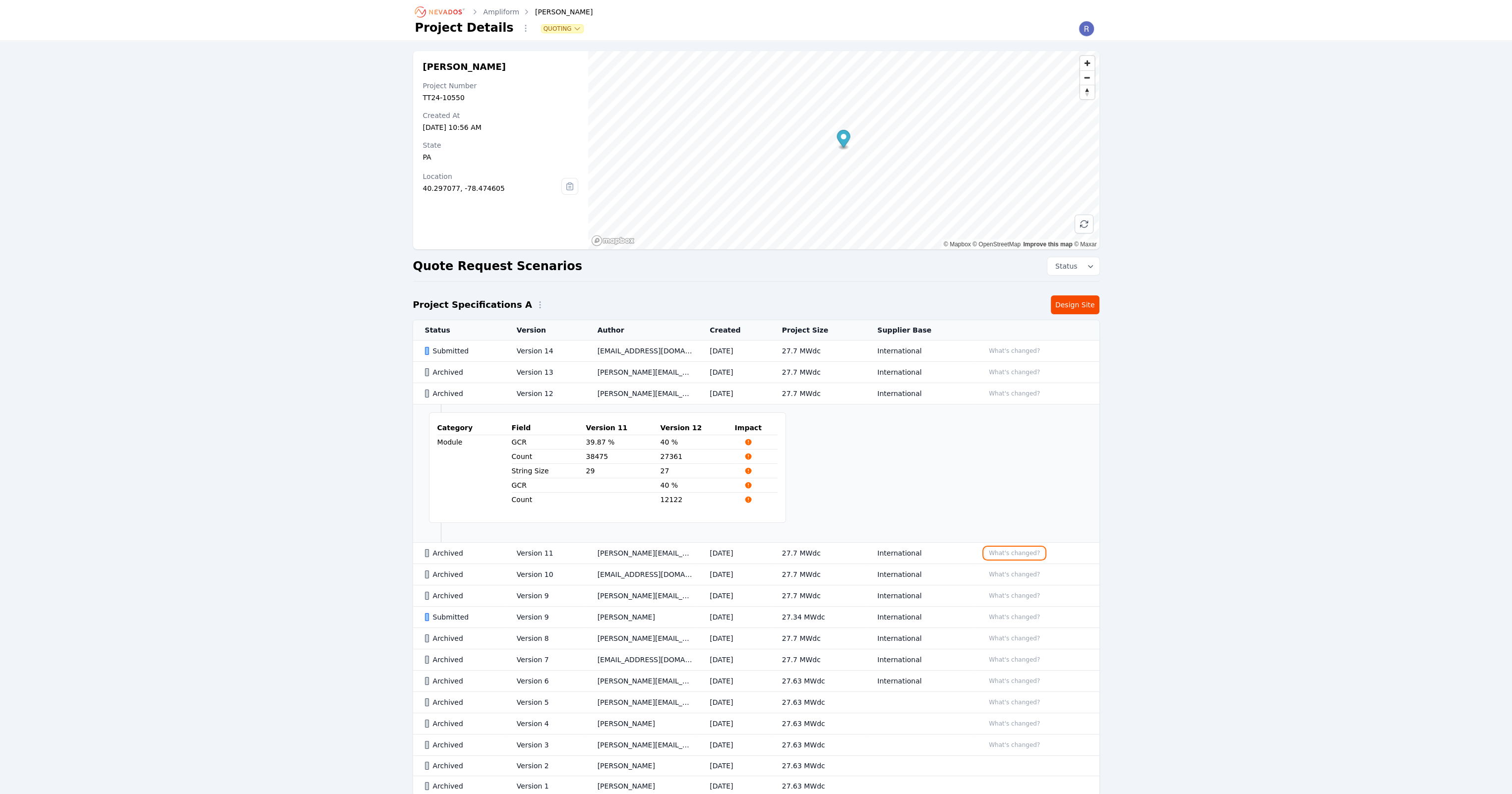
click at [1018, 547] on button "What's changed?" at bounding box center [1014, 553] width 60 height 11
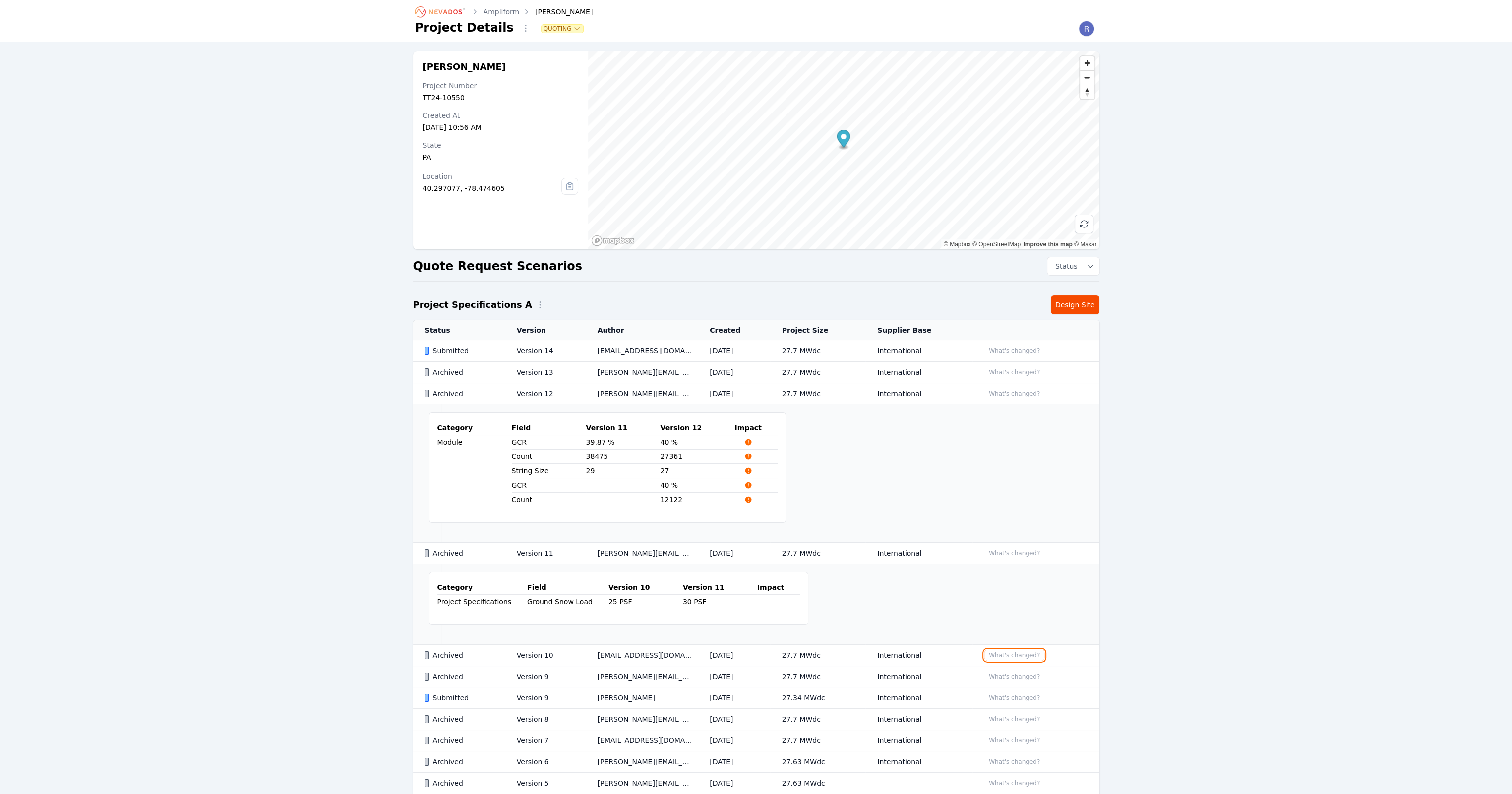
click at [1029, 655] on button "What's changed?" at bounding box center [1014, 655] width 60 height 11
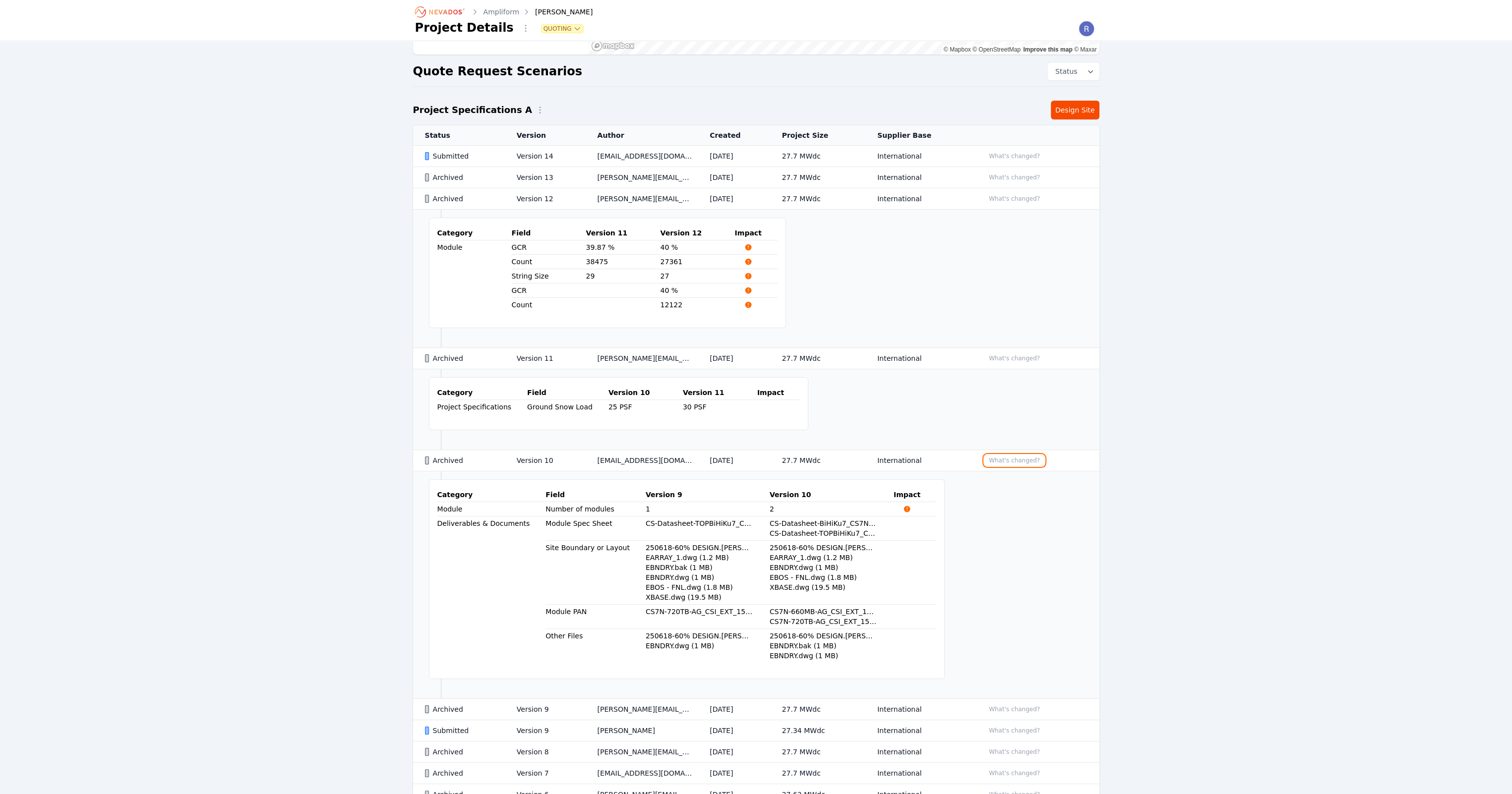
scroll to position [99, 0]
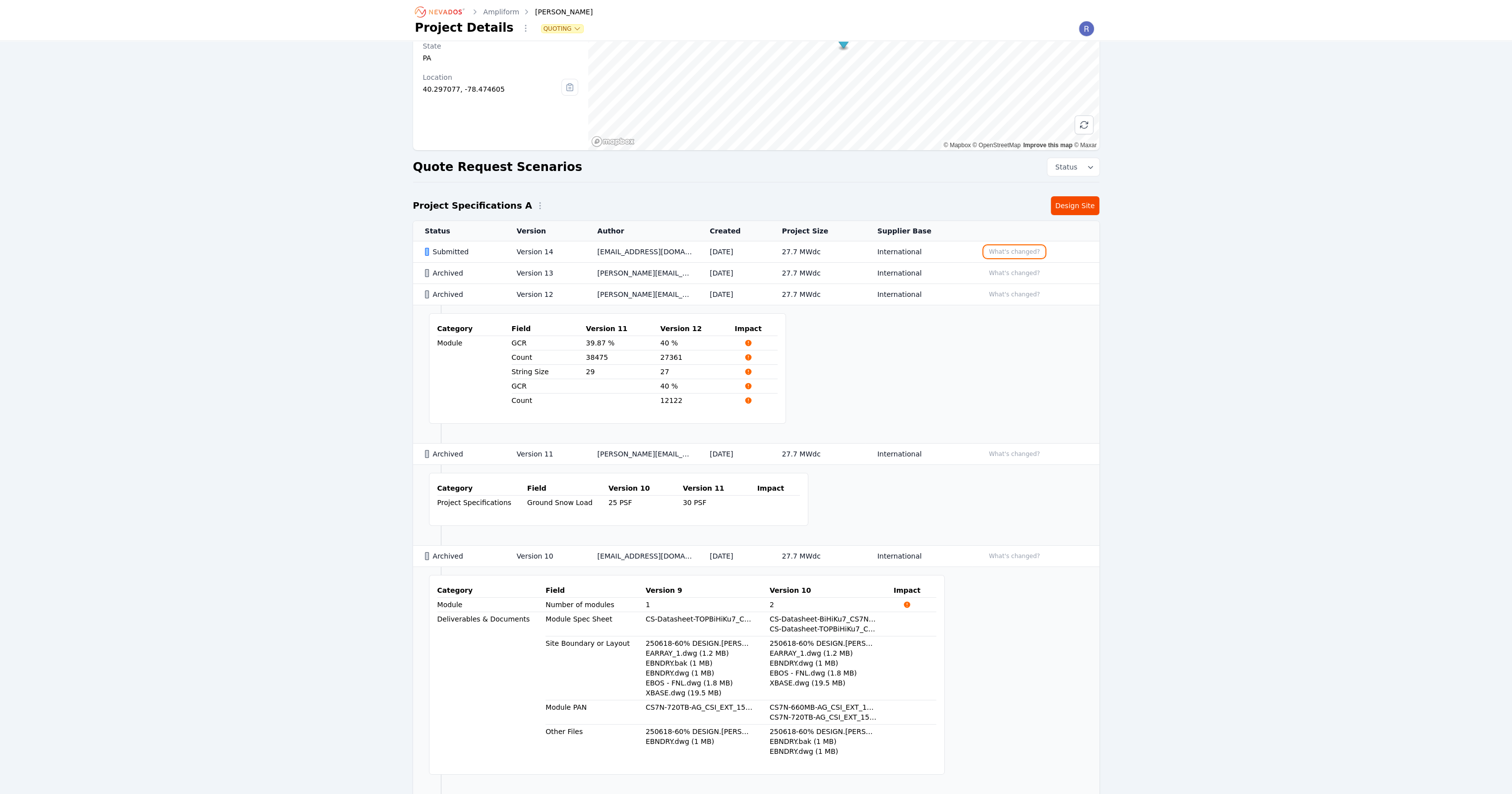
click at [1012, 247] on button "What's changed?" at bounding box center [1014, 251] width 60 height 11
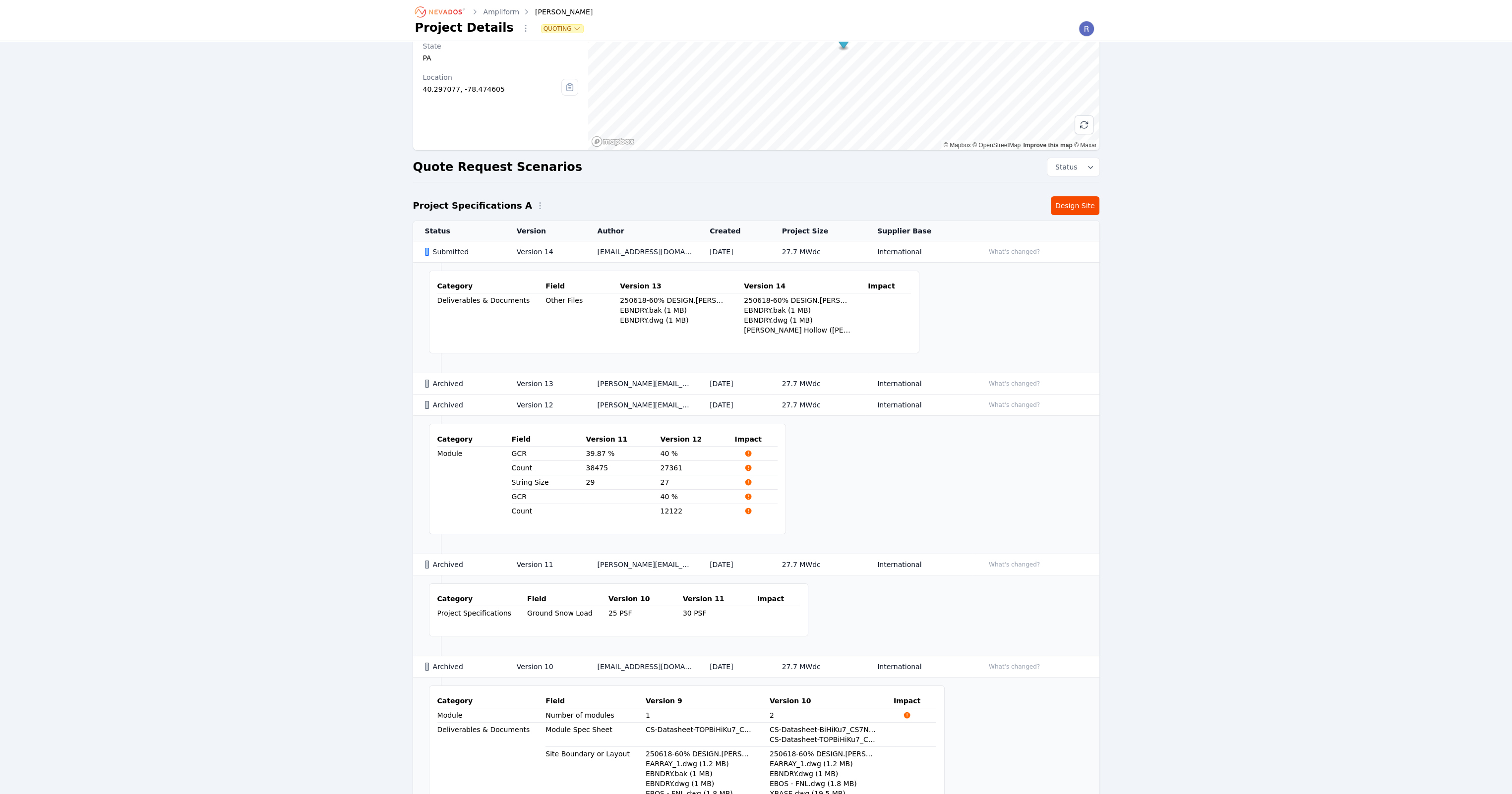
click at [647, 250] on td "[EMAIL_ADDRESS][DOMAIN_NAME]" at bounding box center [641, 252] width 113 height 21
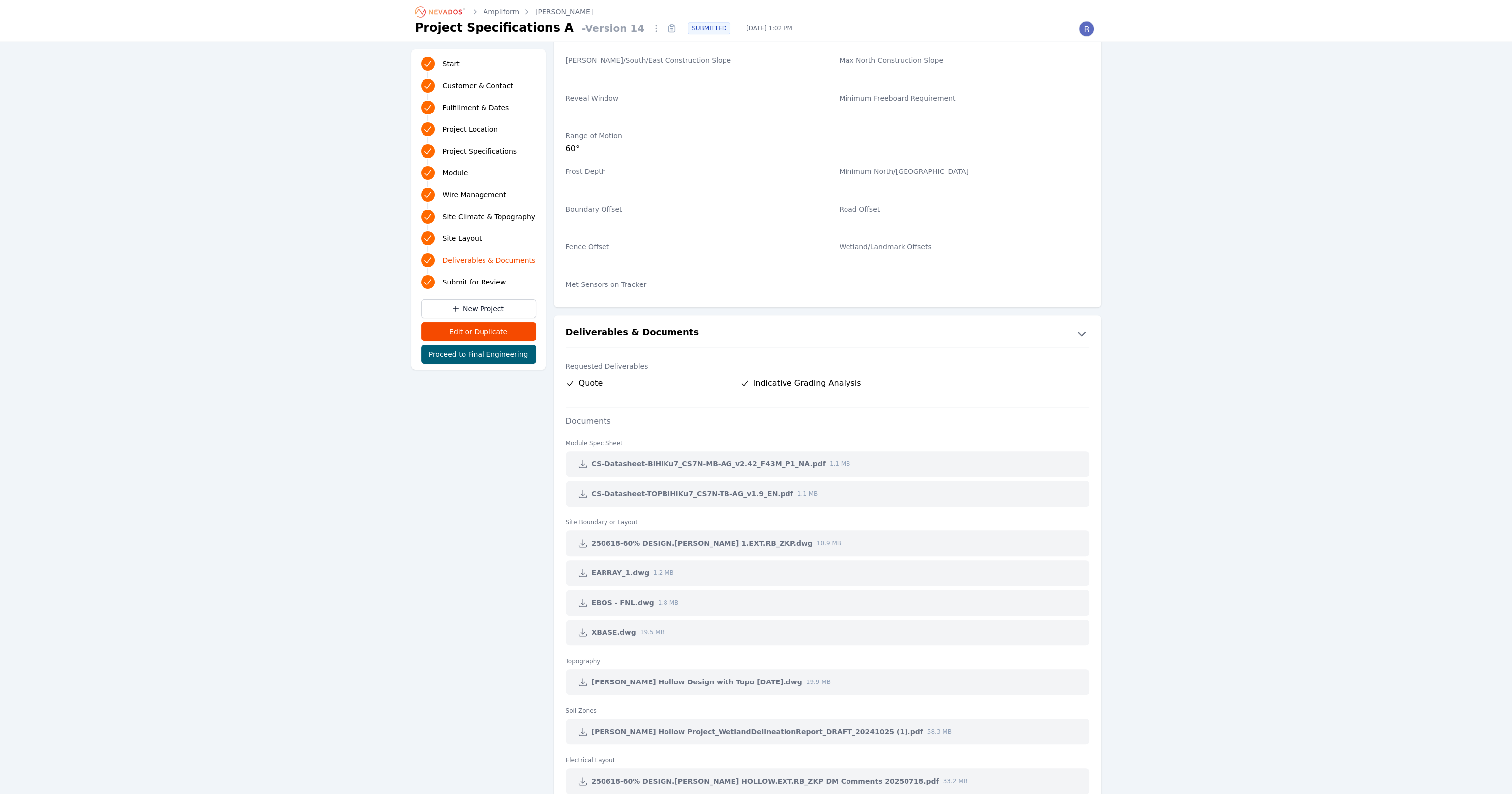
scroll to position [2181, 0]
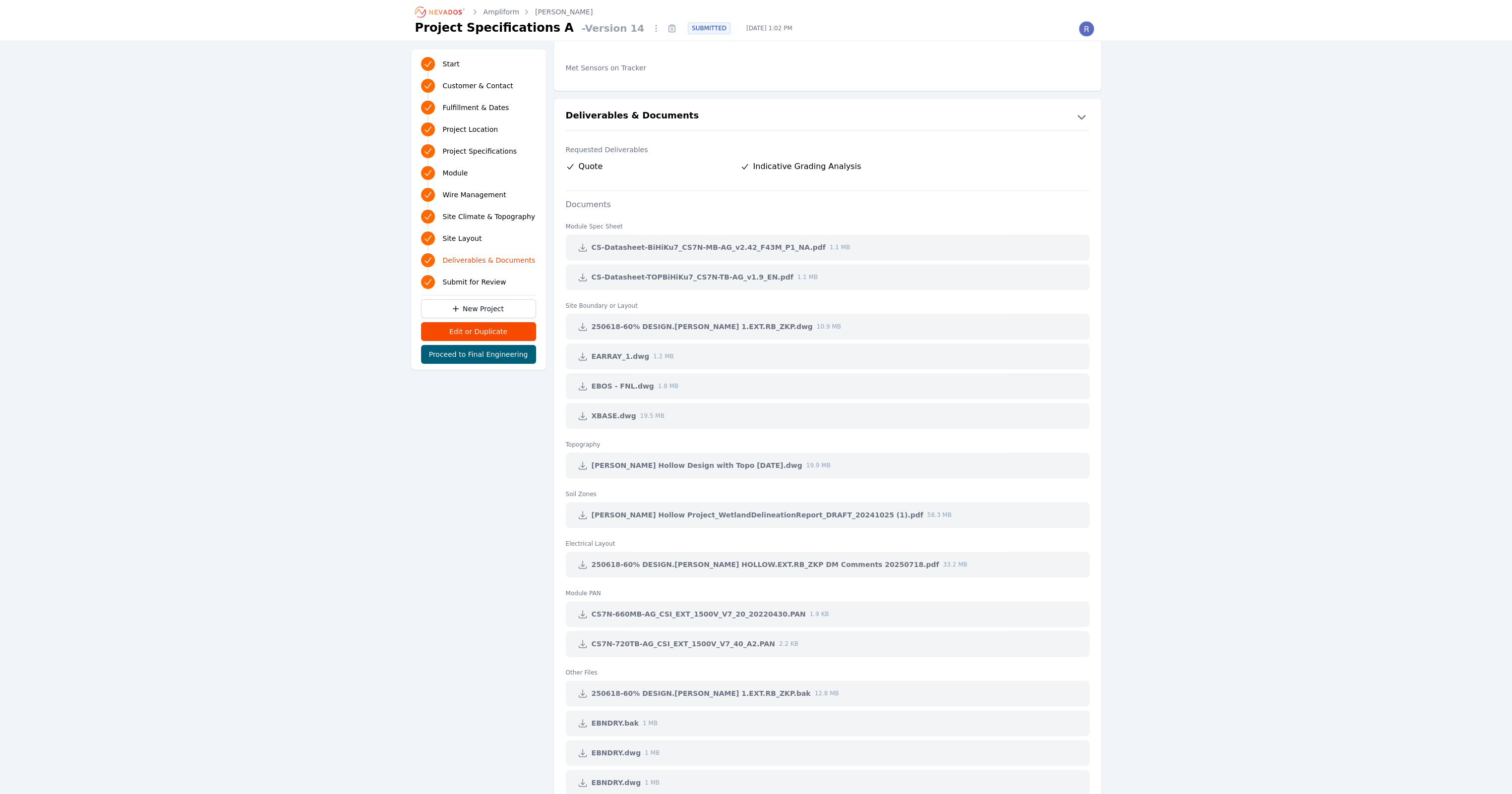
click at [582, 353] on icon at bounding box center [582, 356] width 7 height 7
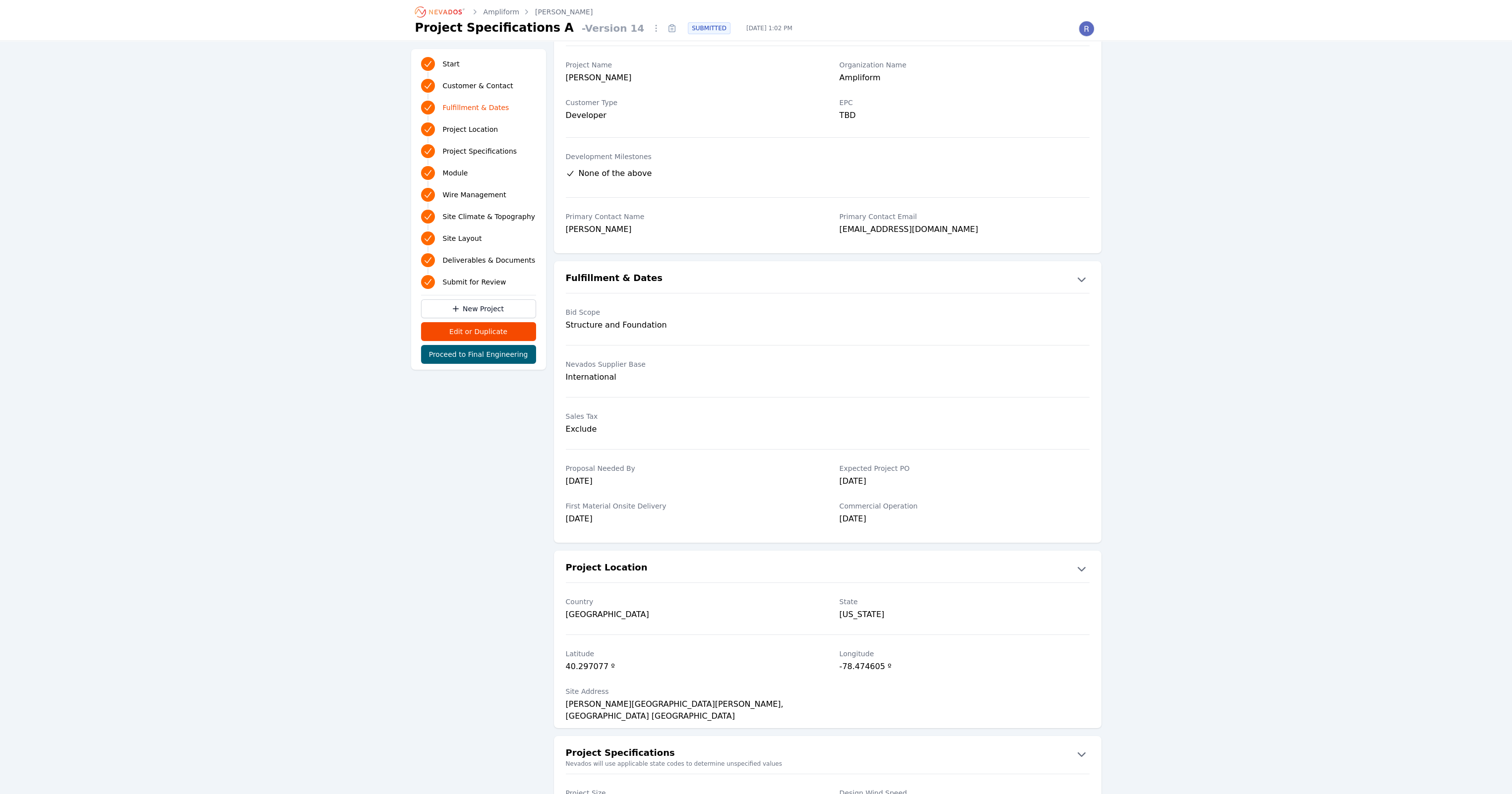
scroll to position [0, 0]
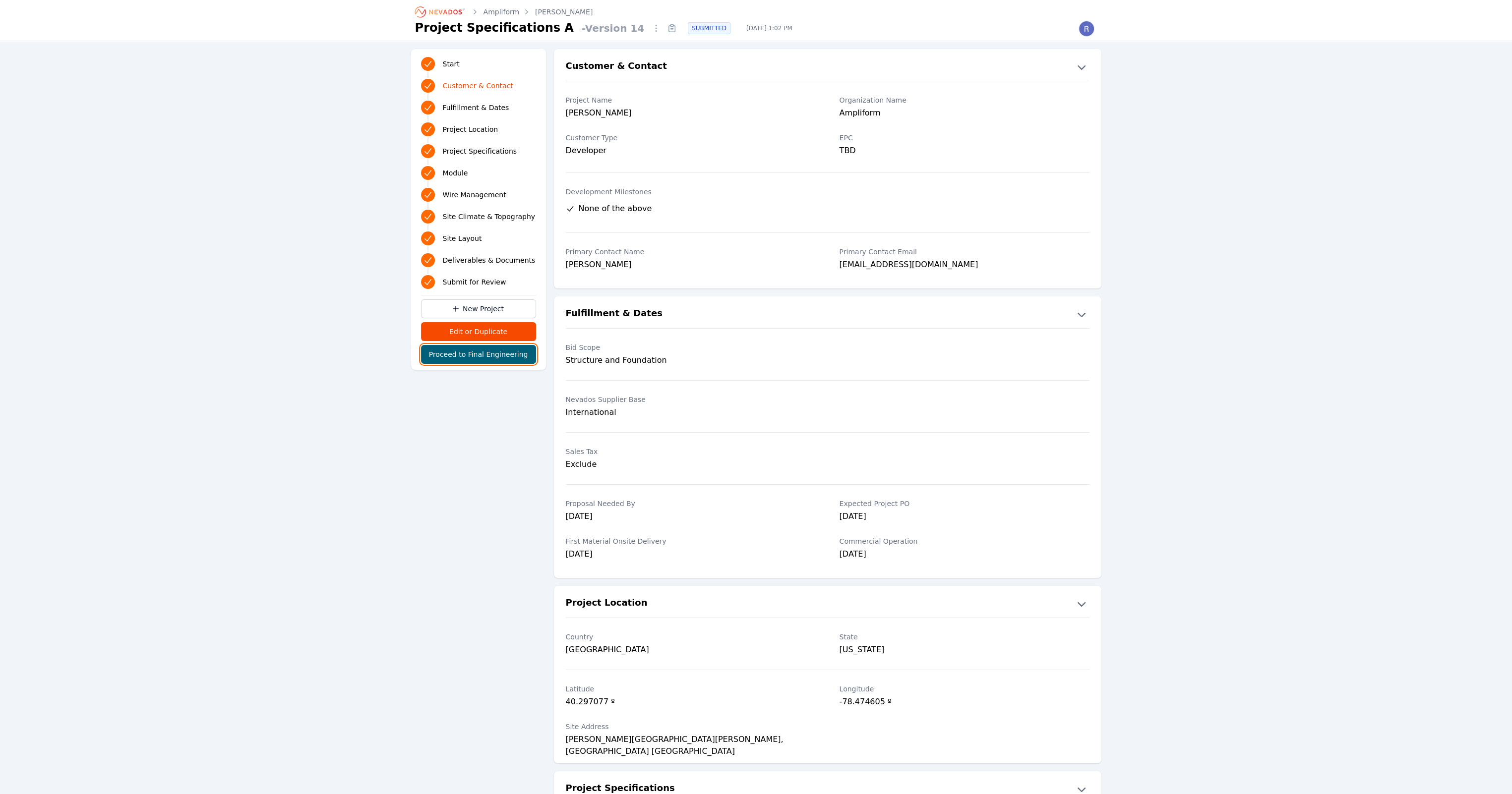
click at [503, 358] on button "Proceed to Final Engineering" at bounding box center [478, 354] width 115 height 19
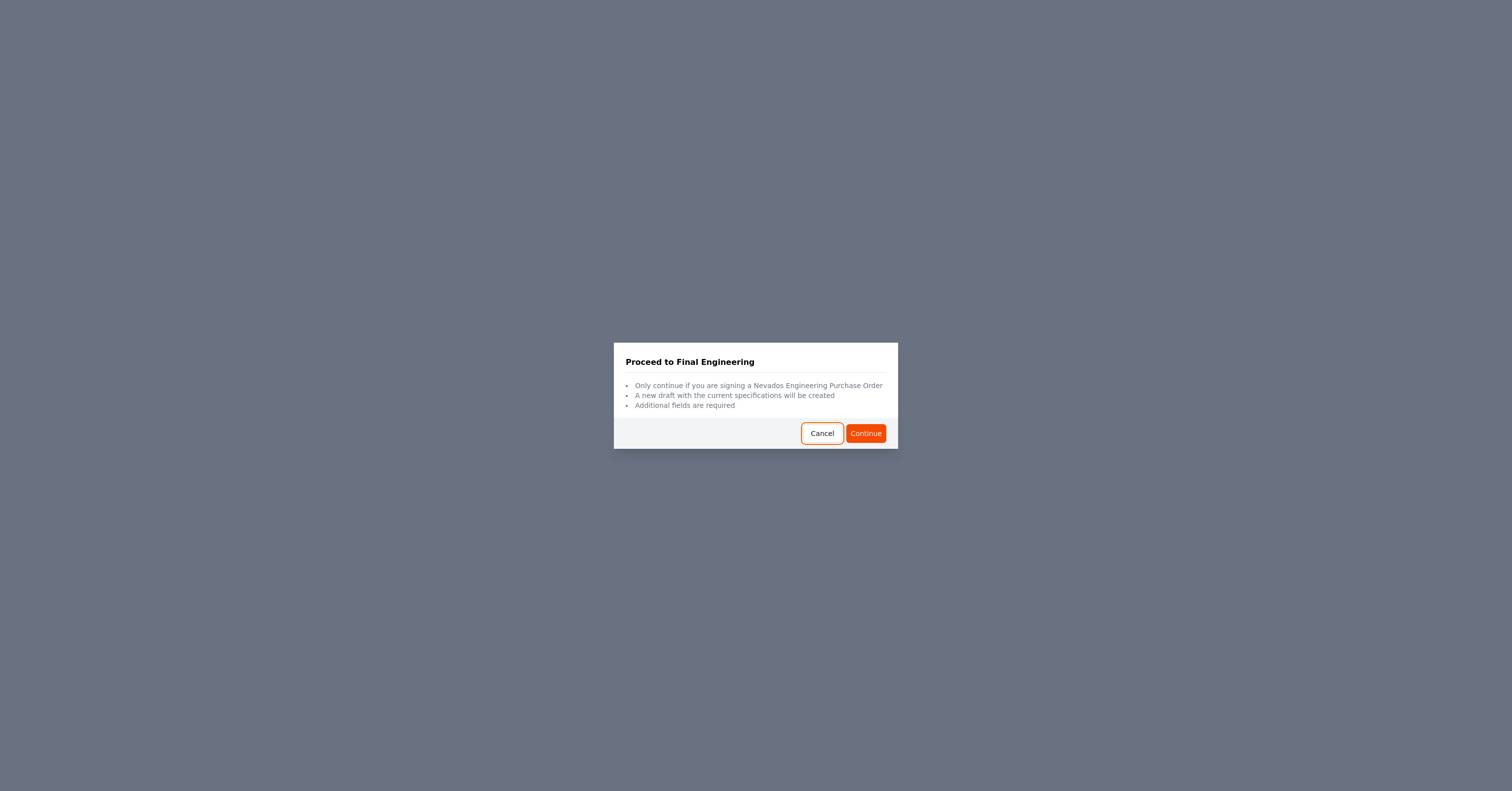
click at [815, 436] on button "Cancel" at bounding box center [823, 434] width 40 height 19
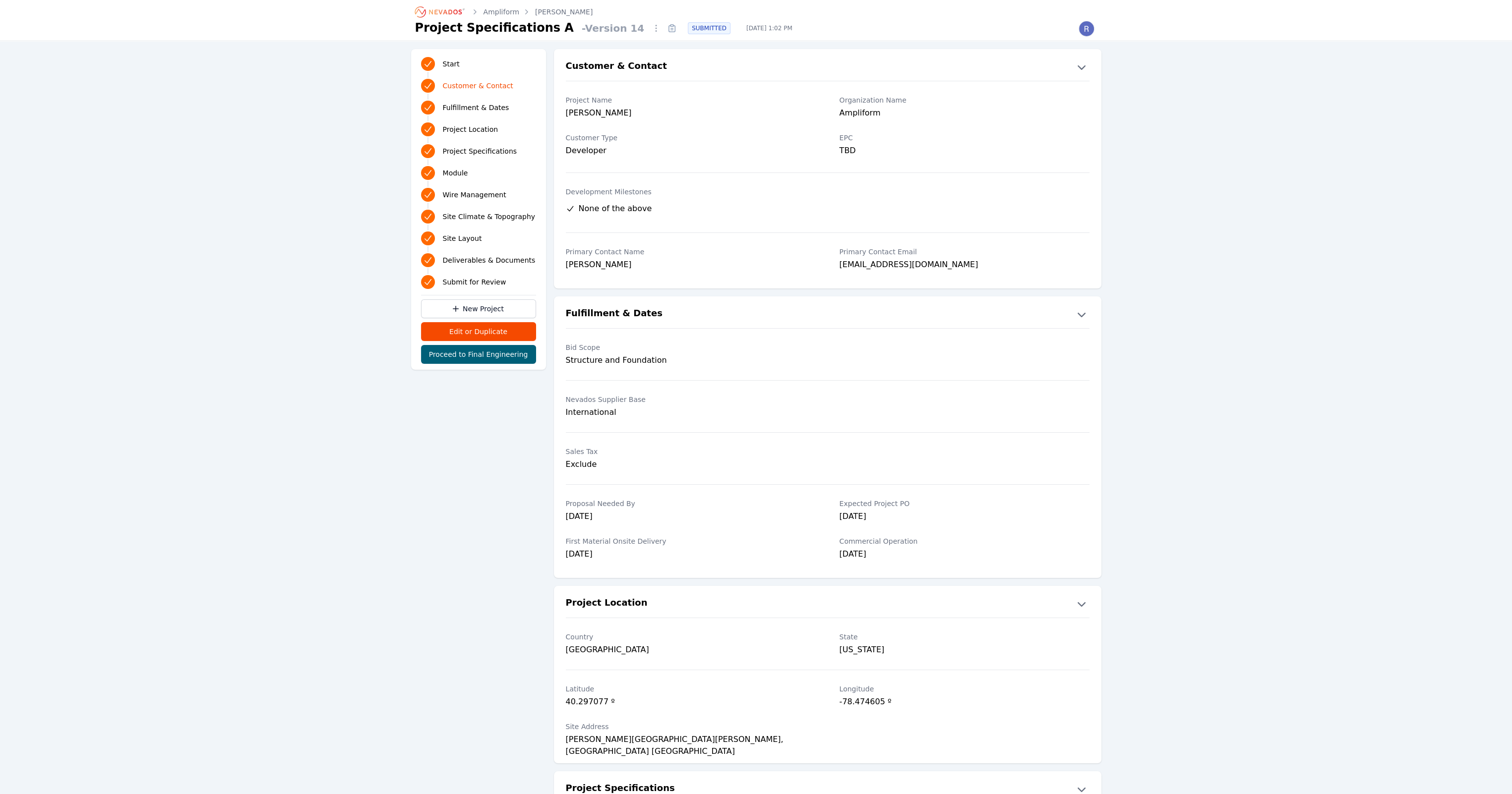
click at [544, 15] on link "[PERSON_NAME]" at bounding box center [564, 12] width 58 height 10
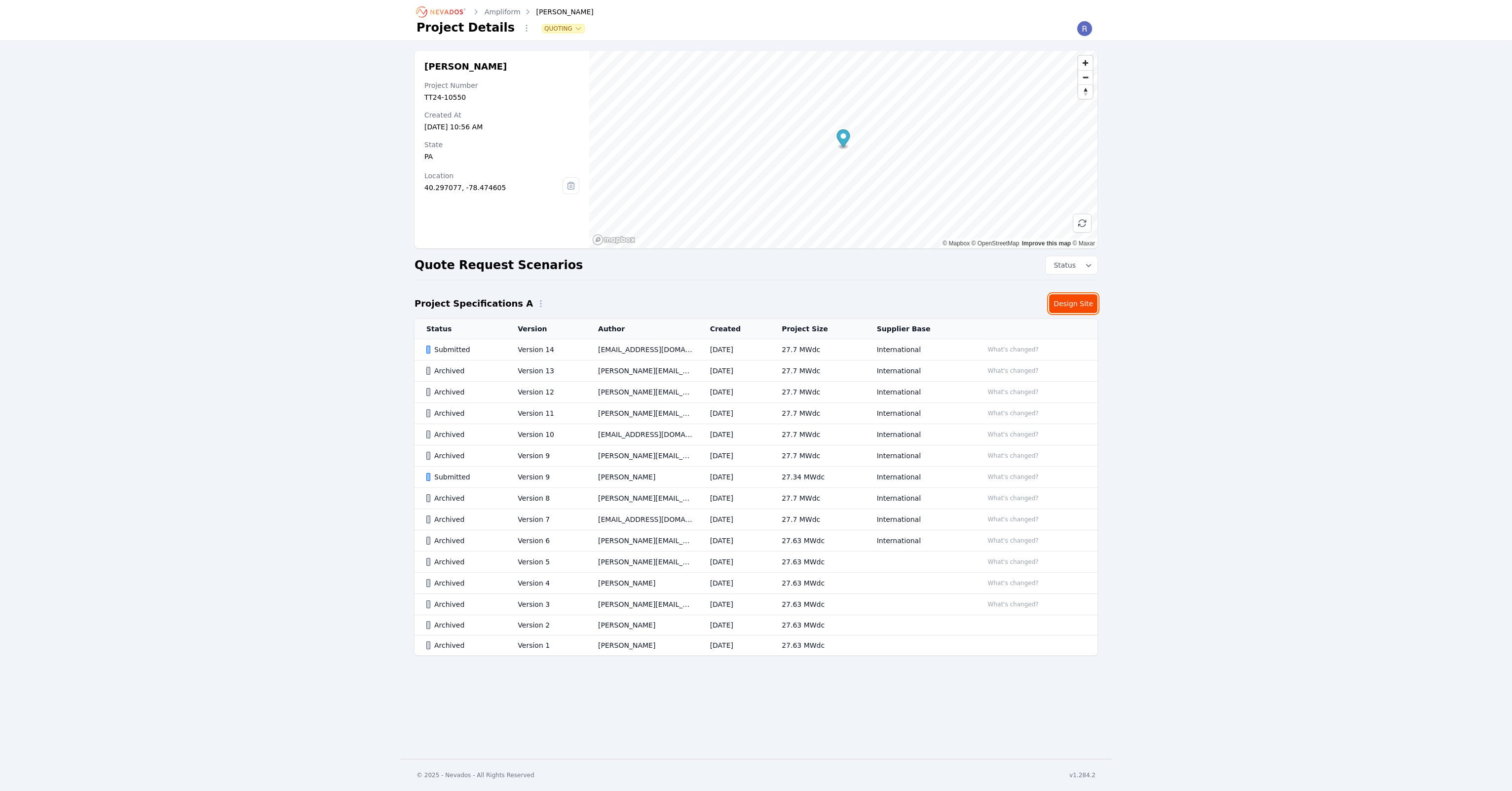
click at [1064, 307] on link "Design Site" at bounding box center [1074, 304] width 49 height 19
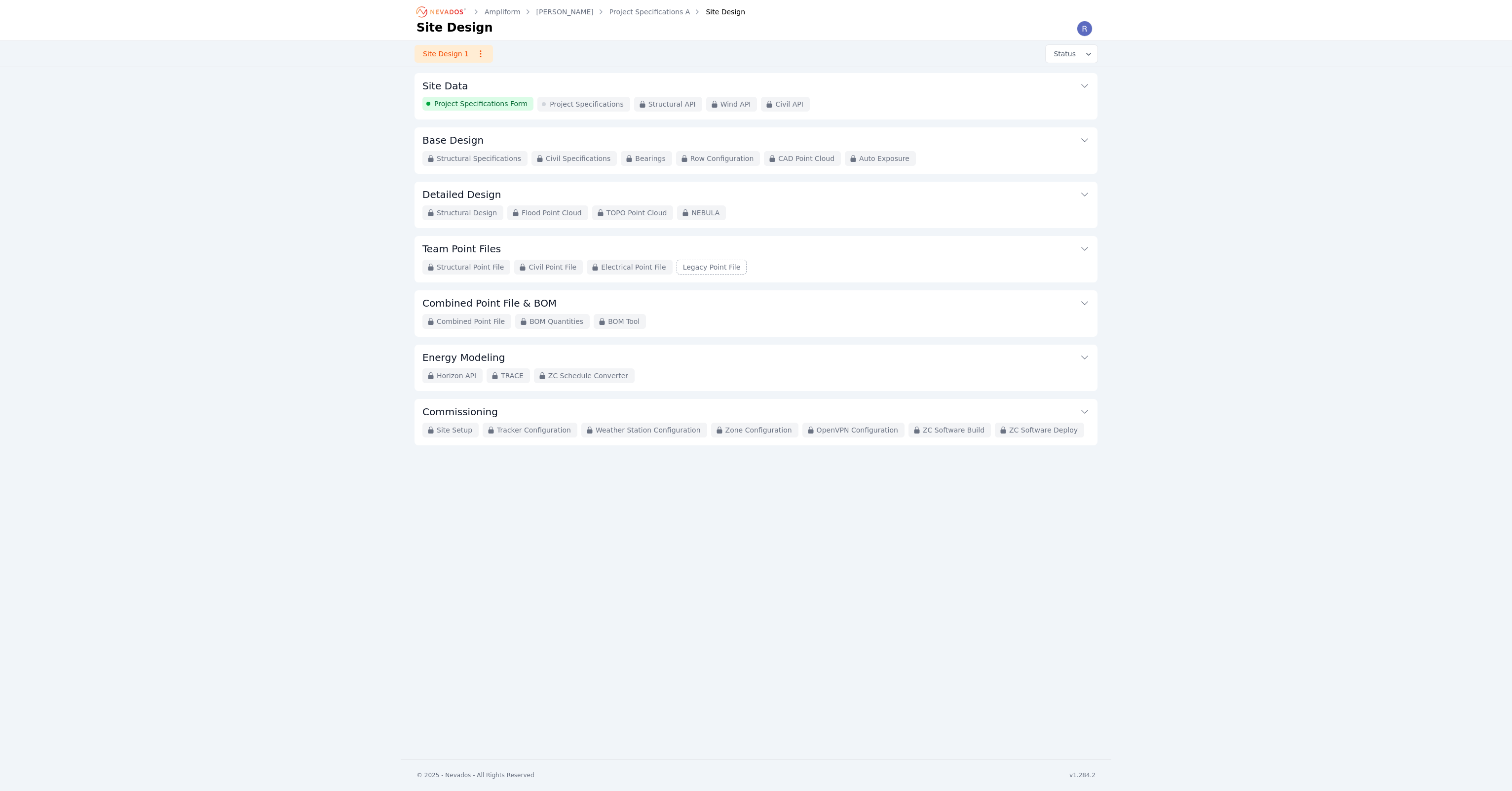
click at [234, 649] on div "Ampliform [PERSON_NAME] Project Specifications A Site Design Site Design Site D…" at bounding box center [756, 379] width 1512 height 759
click at [1338, 304] on div "Ampliform [PERSON_NAME] Project Specifications A Site Design Site Design Site D…" at bounding box center [756, 379] width 1512 height 759
click at [606, 91] on button "Site Data" at bounding box center [756, 85] width 667 height 24
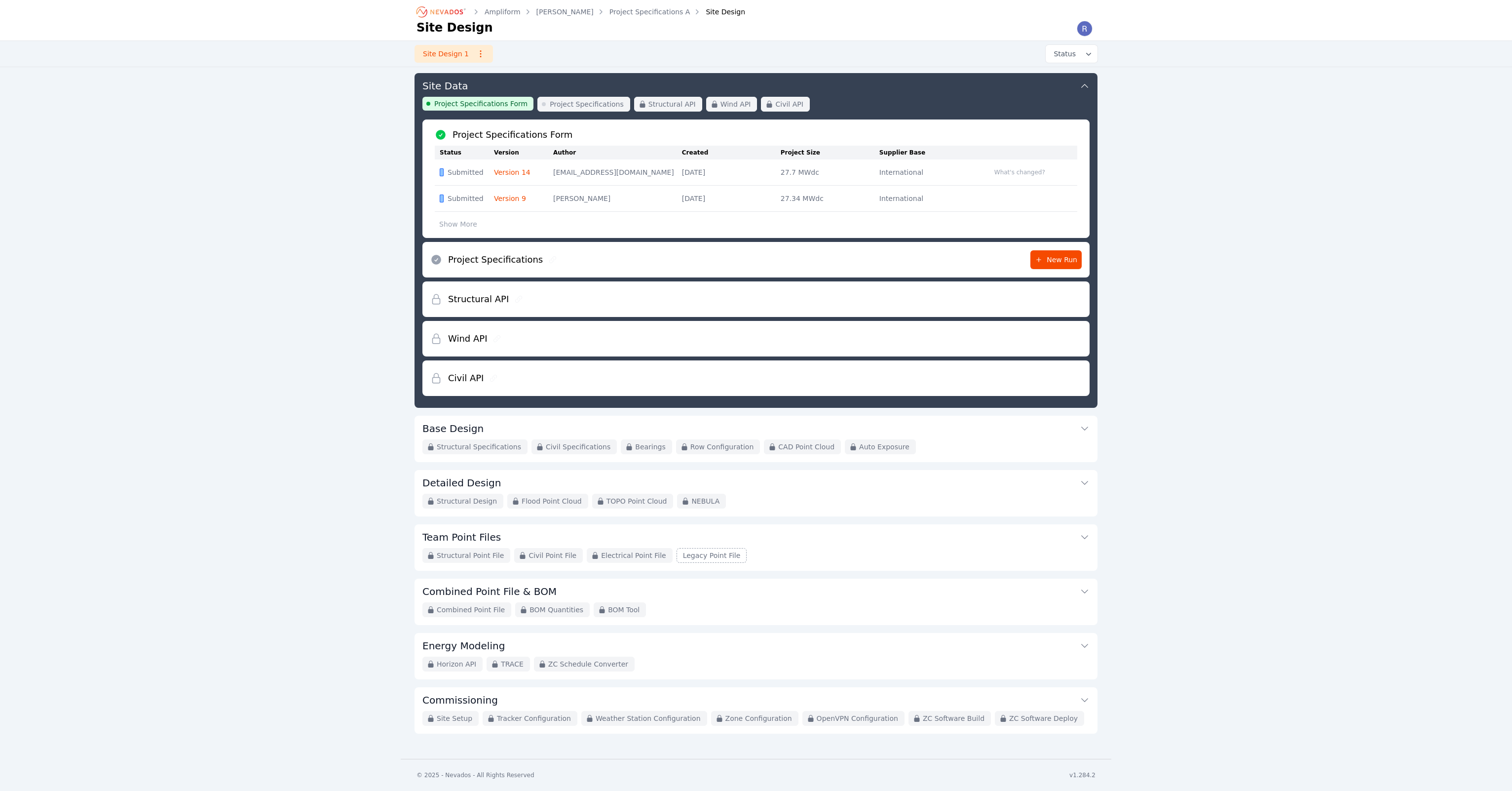
click at [227, 200] on div "Ampliform [PERSON_NAME] Project Specifications A Site Design Site Design Site D…" at bounding box center [756, 379] width 1512 height 759
click at [561, 12] on link "[PERSON_NAME]" at bounding box center [565, 12] width 58 height 10
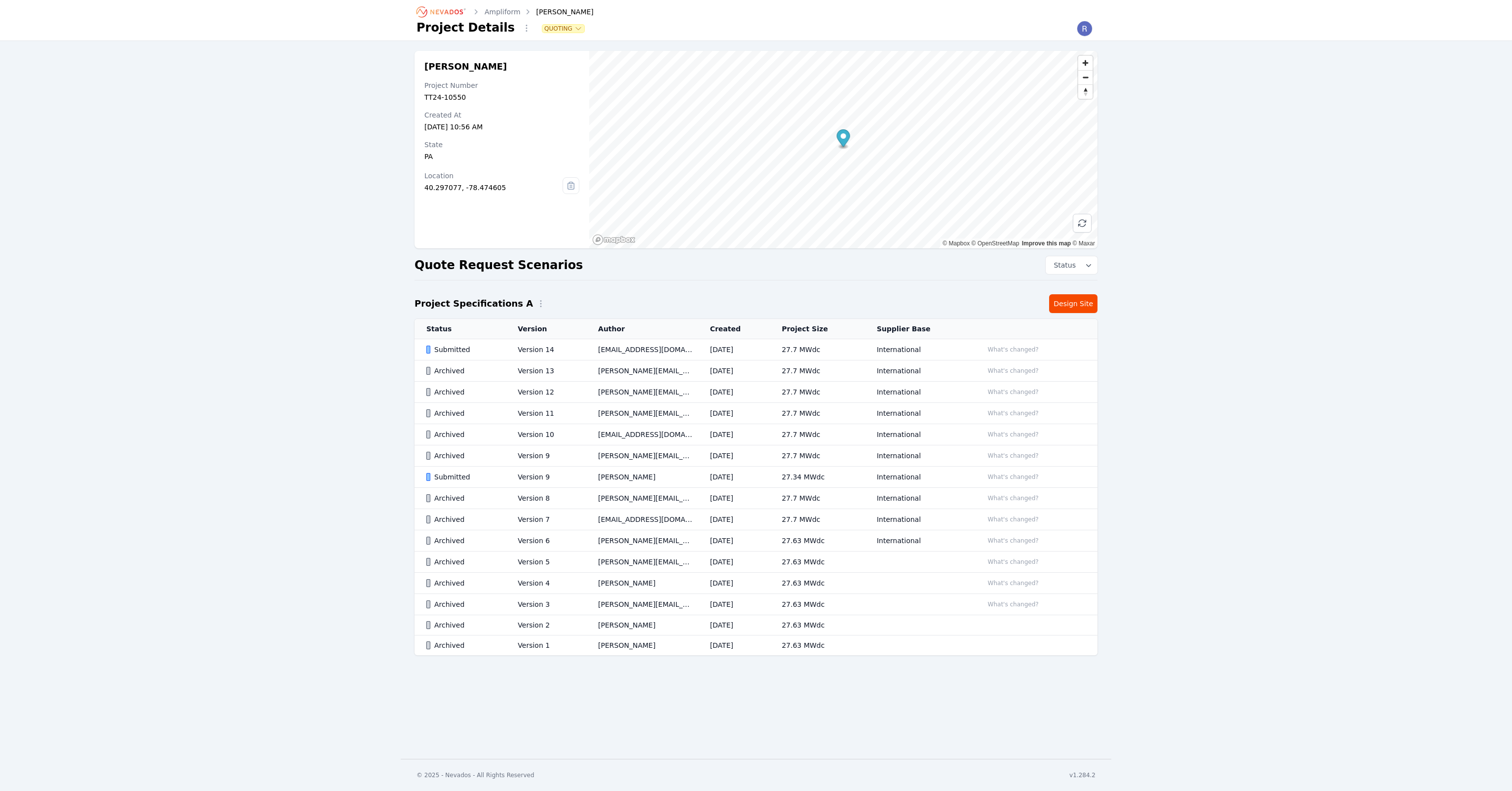
click at [577, 354] on td "Version 14" at bounding box center [546, 350] width 81 height 21
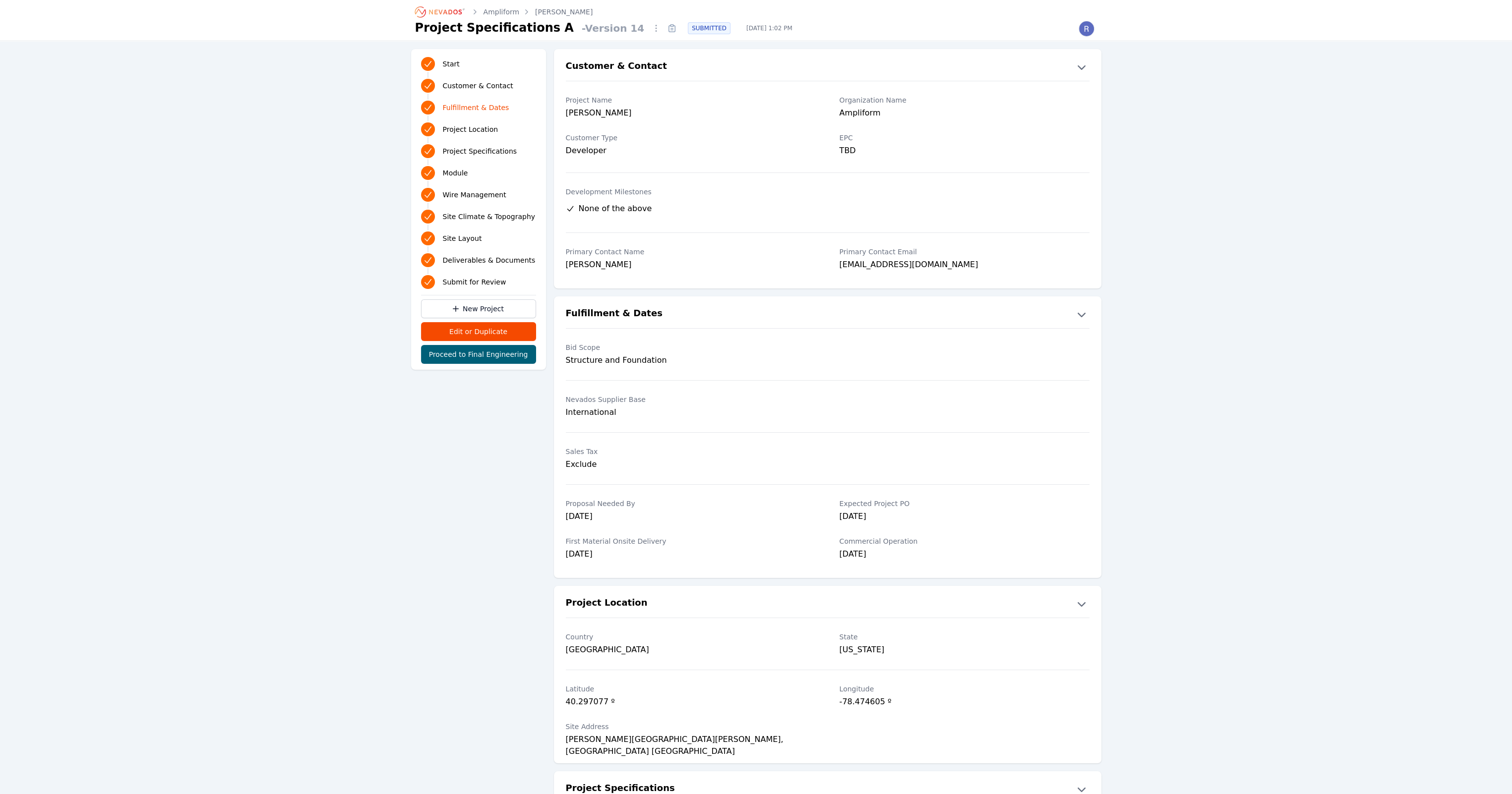
click at [538, 10] on link "[PERSON_NAME]" at bounding box center [564, 12] width 58 height 10
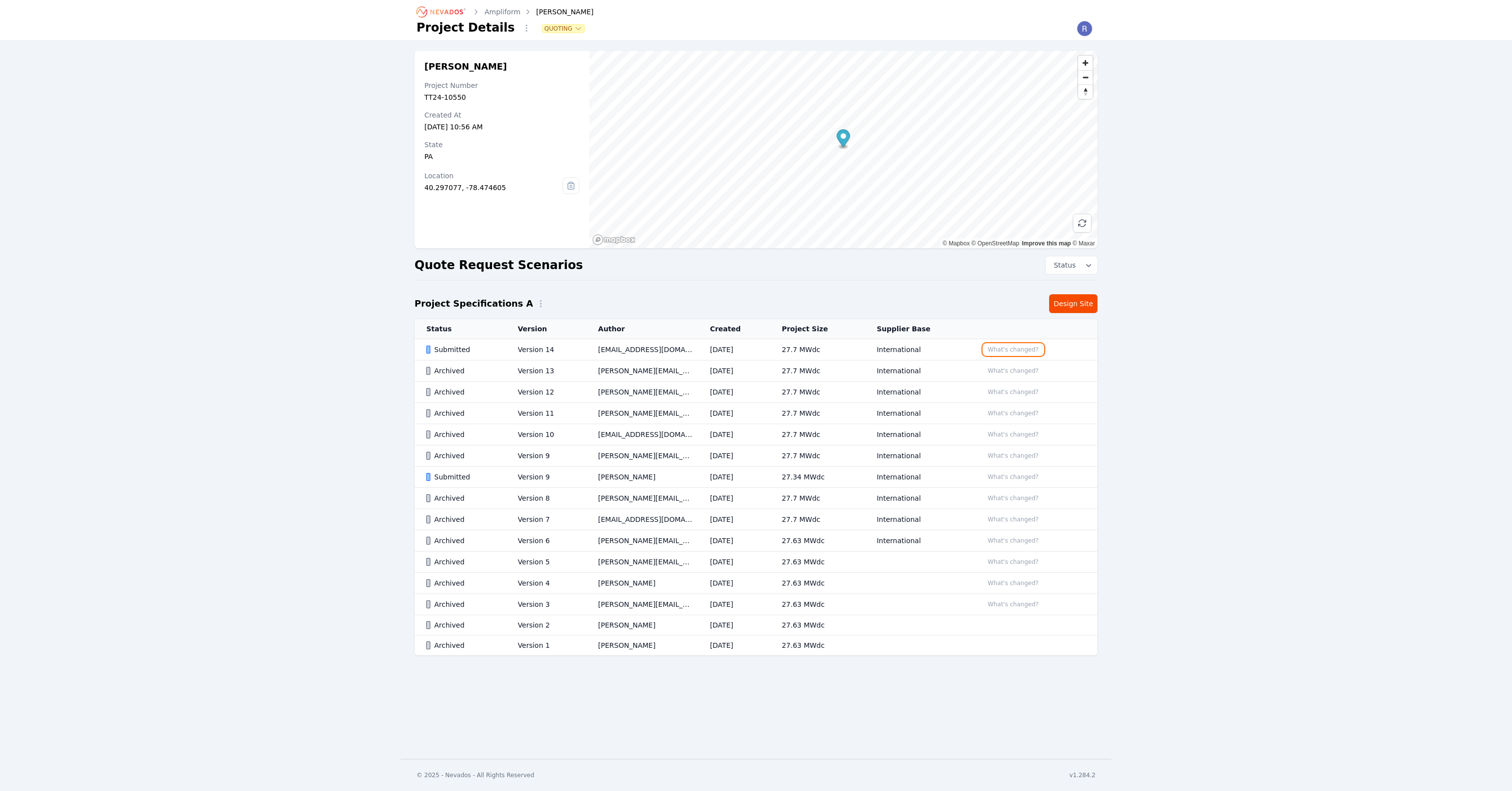
click at [1012, 352] on button "What's changed?" at bounding box center [1013, 350] width 60 height 11
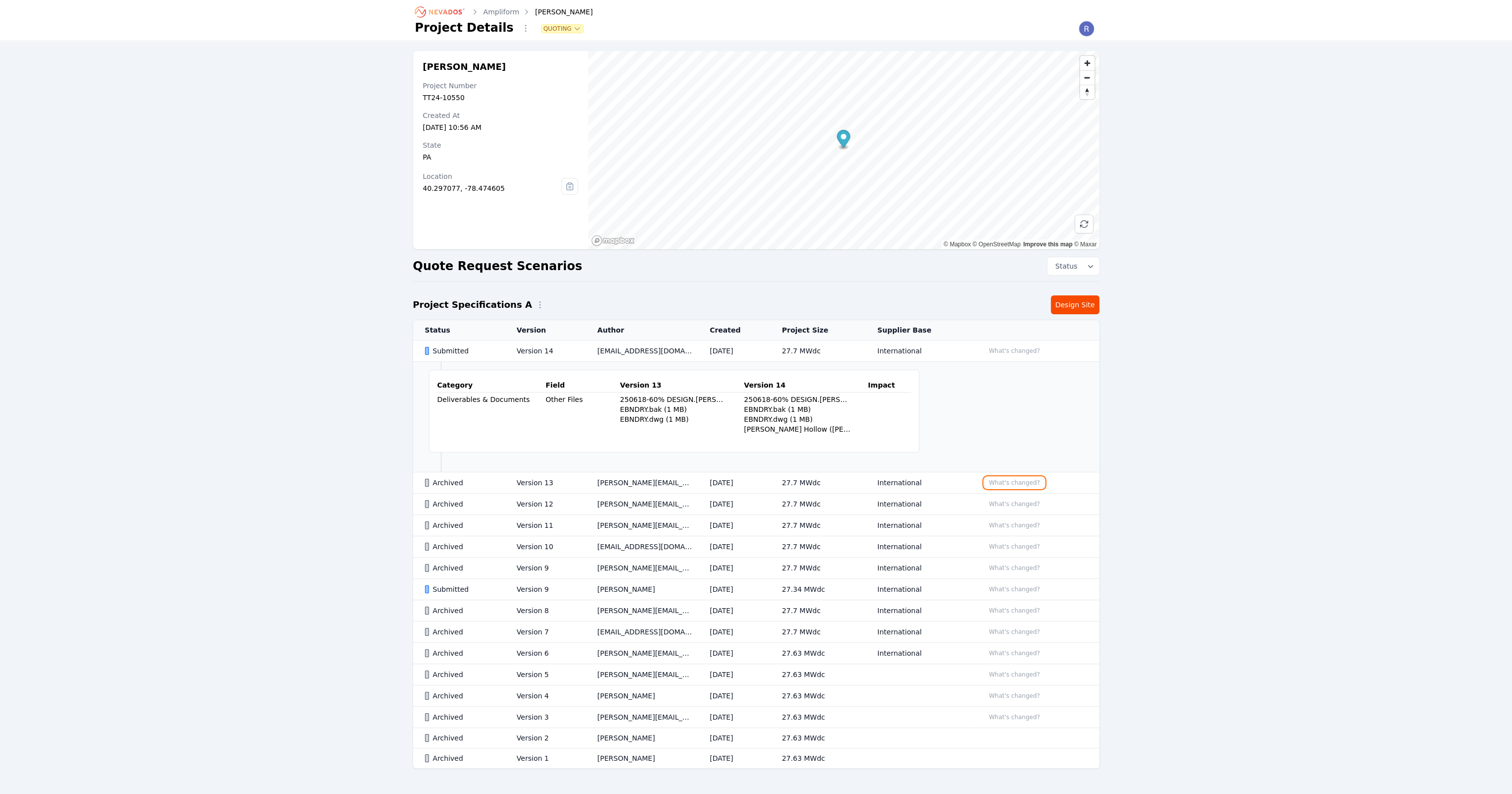
click at [1017, 482] on button "What's changed?" at bounding box center [1014, 482] width 60 height 11
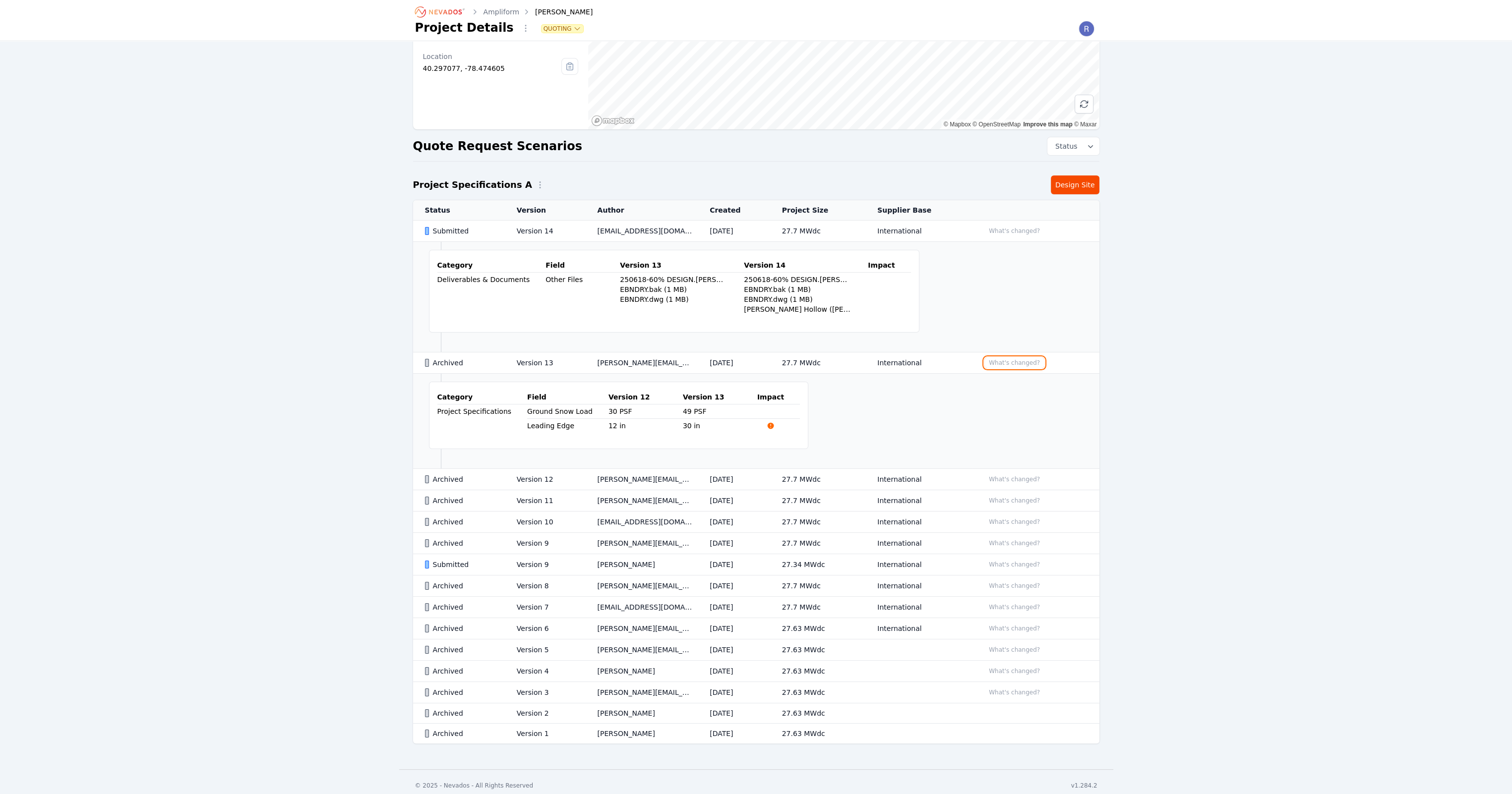
scroll to position [123, 0]
click at [491, 359] on div "Archived" at bounding box center [462, 360] width 75 height 10
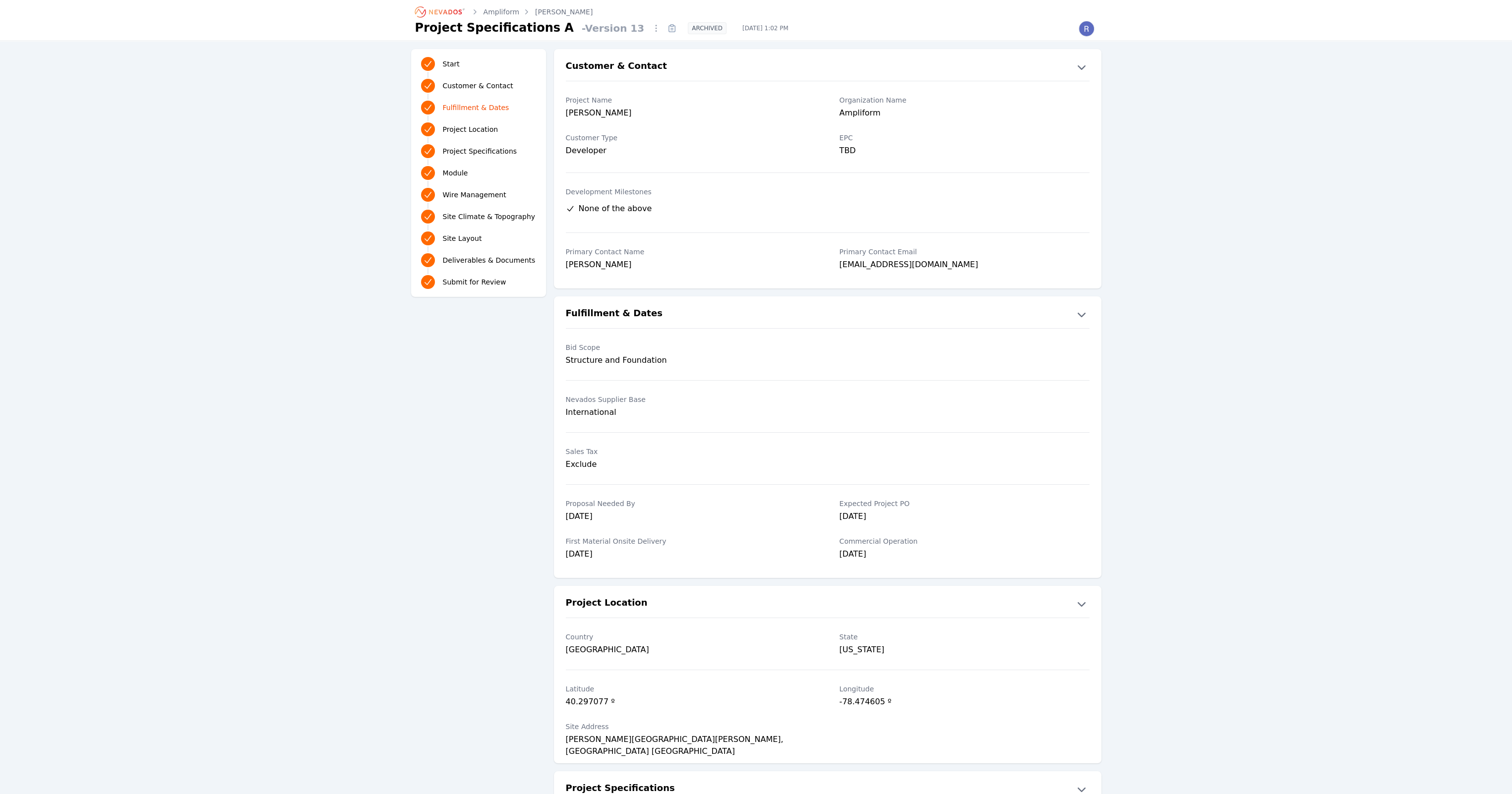
click at [541, 16] on link "[PERSON_NAME]" at bounding box center [564, 12] width 58 height 10
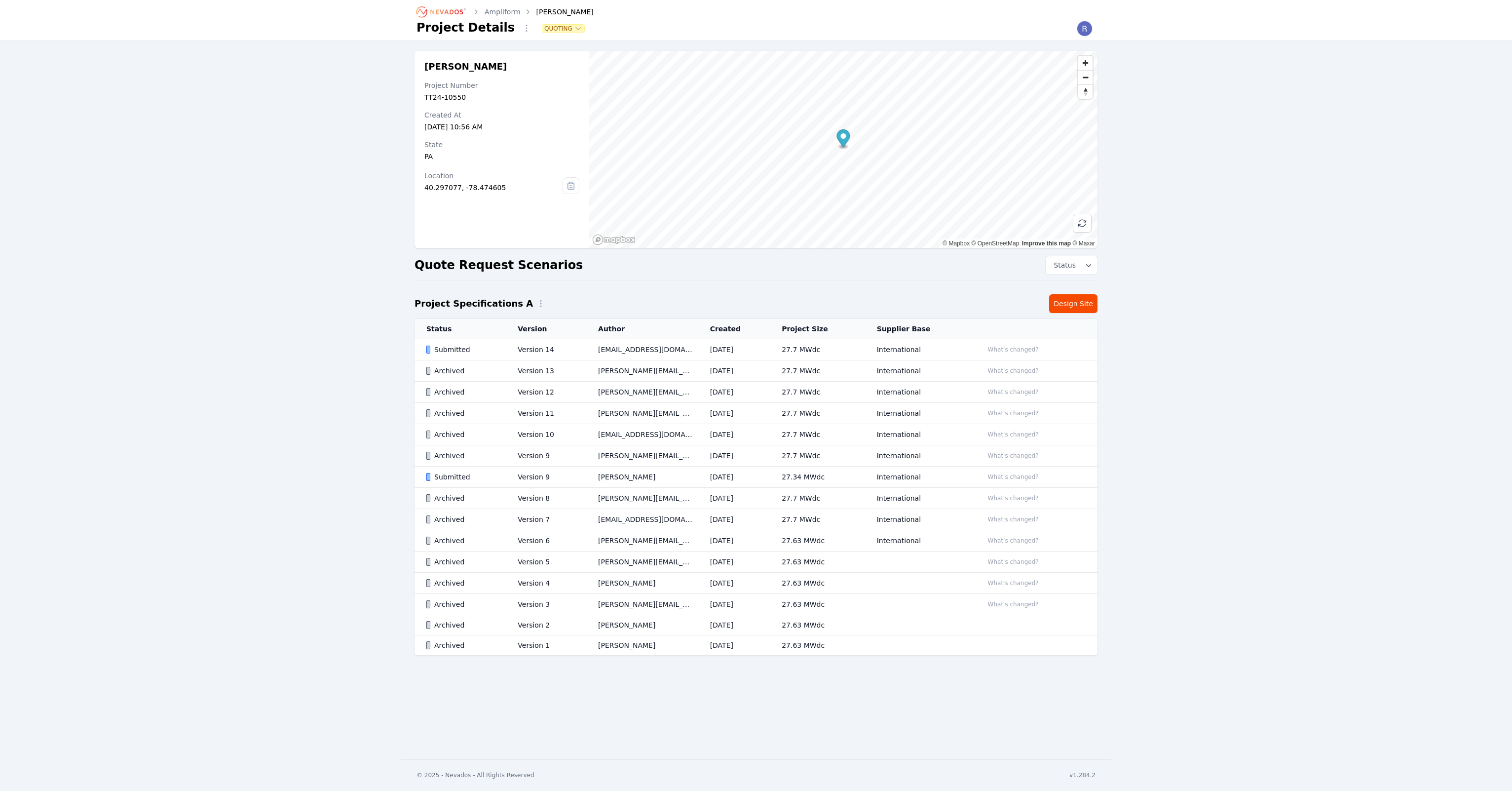
click at [931, 352] on td "International" at bounding box center [918, 350] width 107 height 21
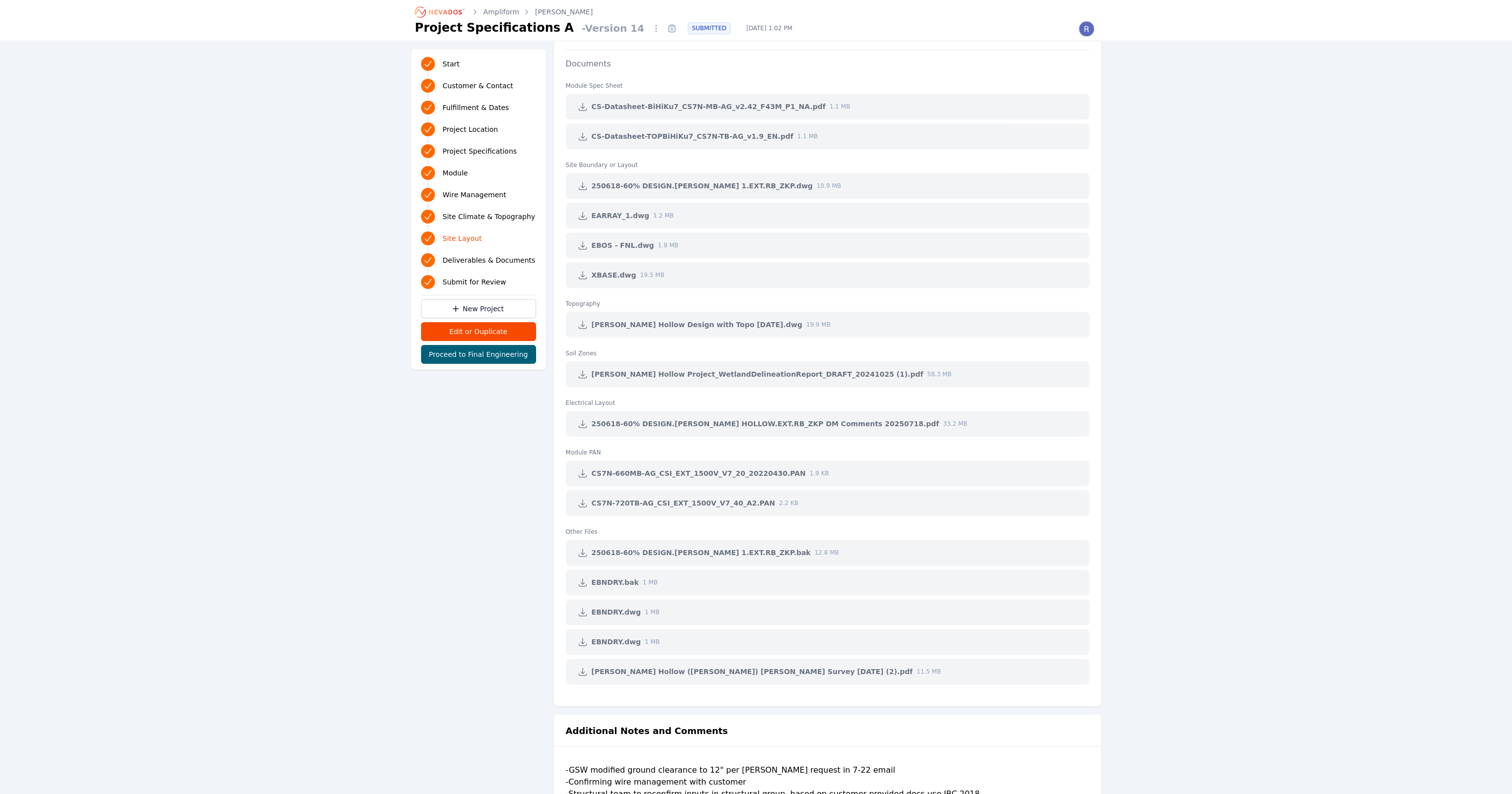
scroll to position [2305, 0]
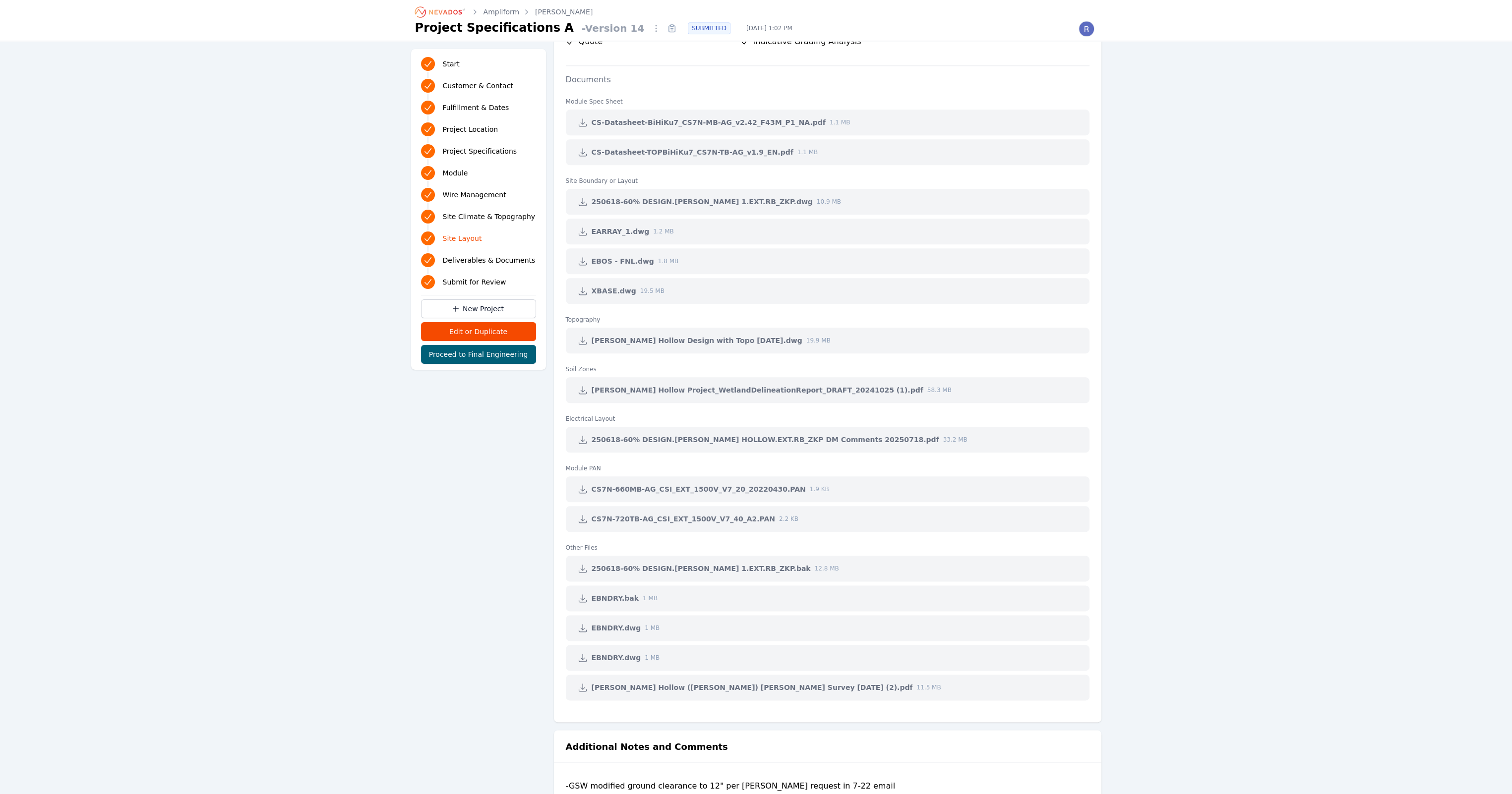
drag, startPoint x: 1227, startPoint y: 583, endPoint x: 1220, endPoint y: 584, distance: 7.1
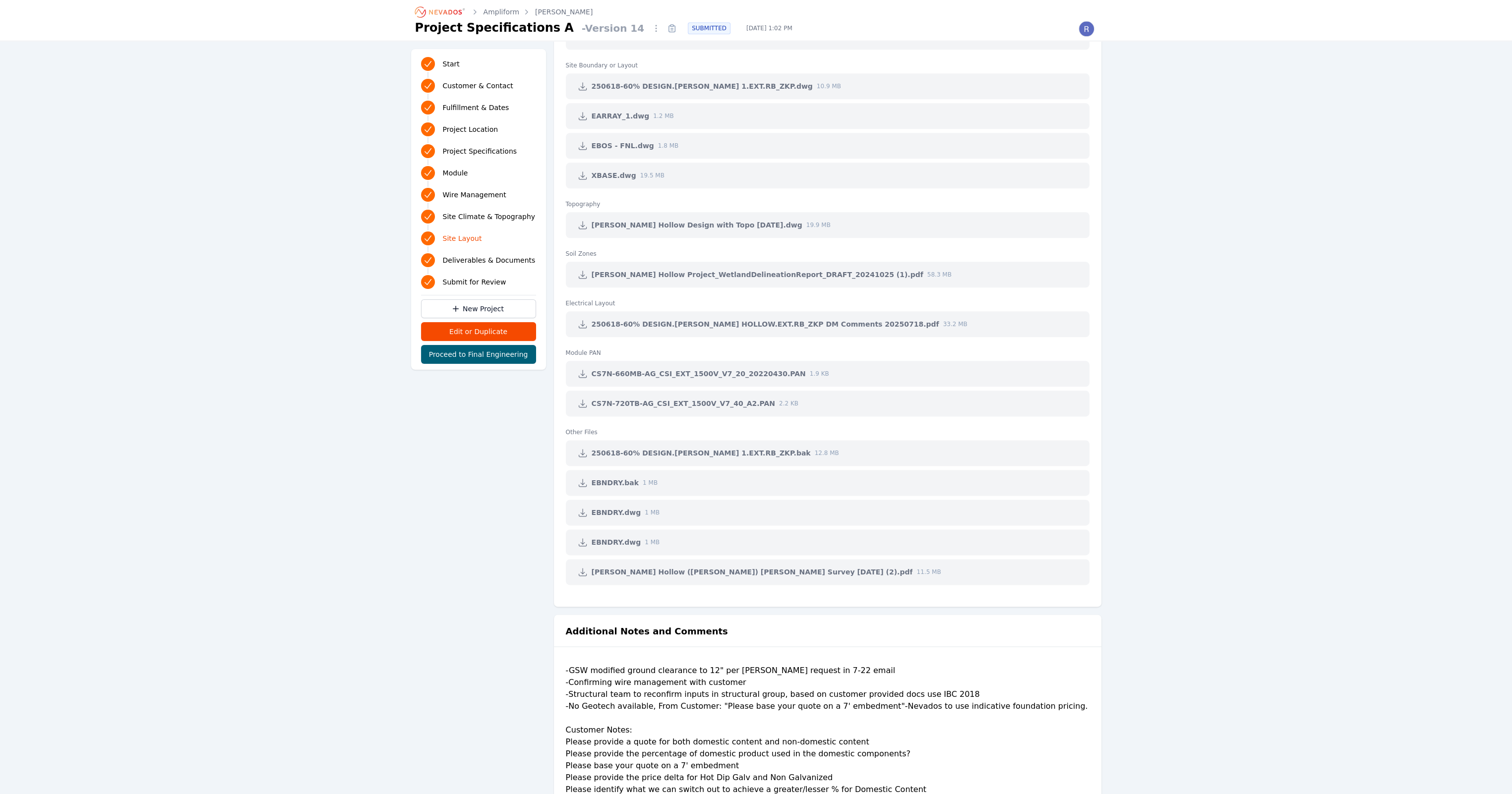
scroll to position [2405, 0]
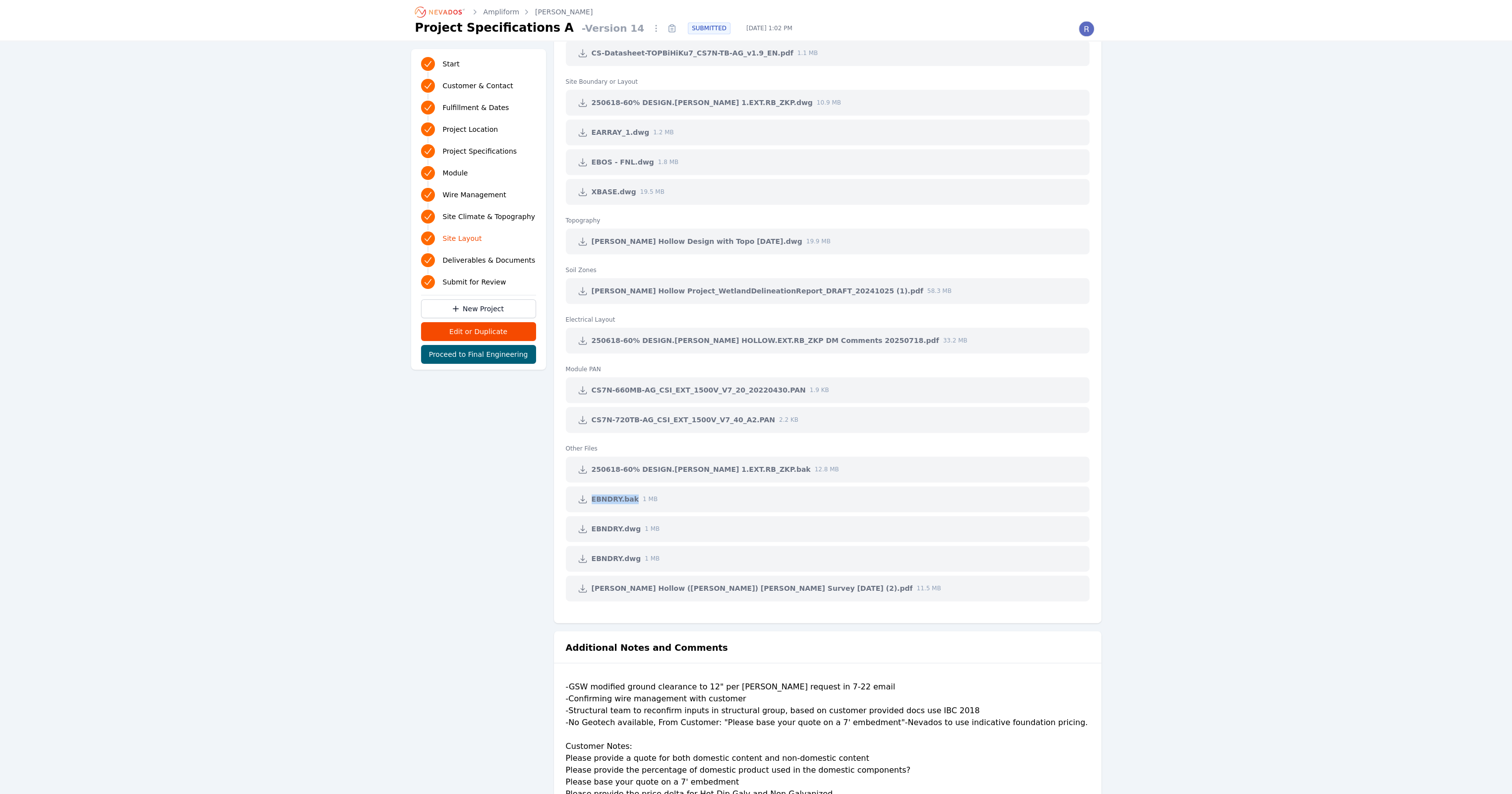
drag, startPoint x: 635, startPoint y: 497, endPoint x: 545, endPoint y: 505, distance: 90.4
click at [651, 498] on div "EBNDRY.bak 1 MB" at bounding box center [827, 499] width 524 height 26
drag, startPoint x: 779, startPoint y: 467, endPoint x: 558, endPoint y: 471, distance: 221.0
click at [558, 471] on ul "Module Spec Sheet CS-Datasheet-BiHiKu7_CS7N-MB-AG_v2.42_F43M_P1_NA.pdf 1.1 MB C…" at bounding box center [827, 300] width 547 height 627
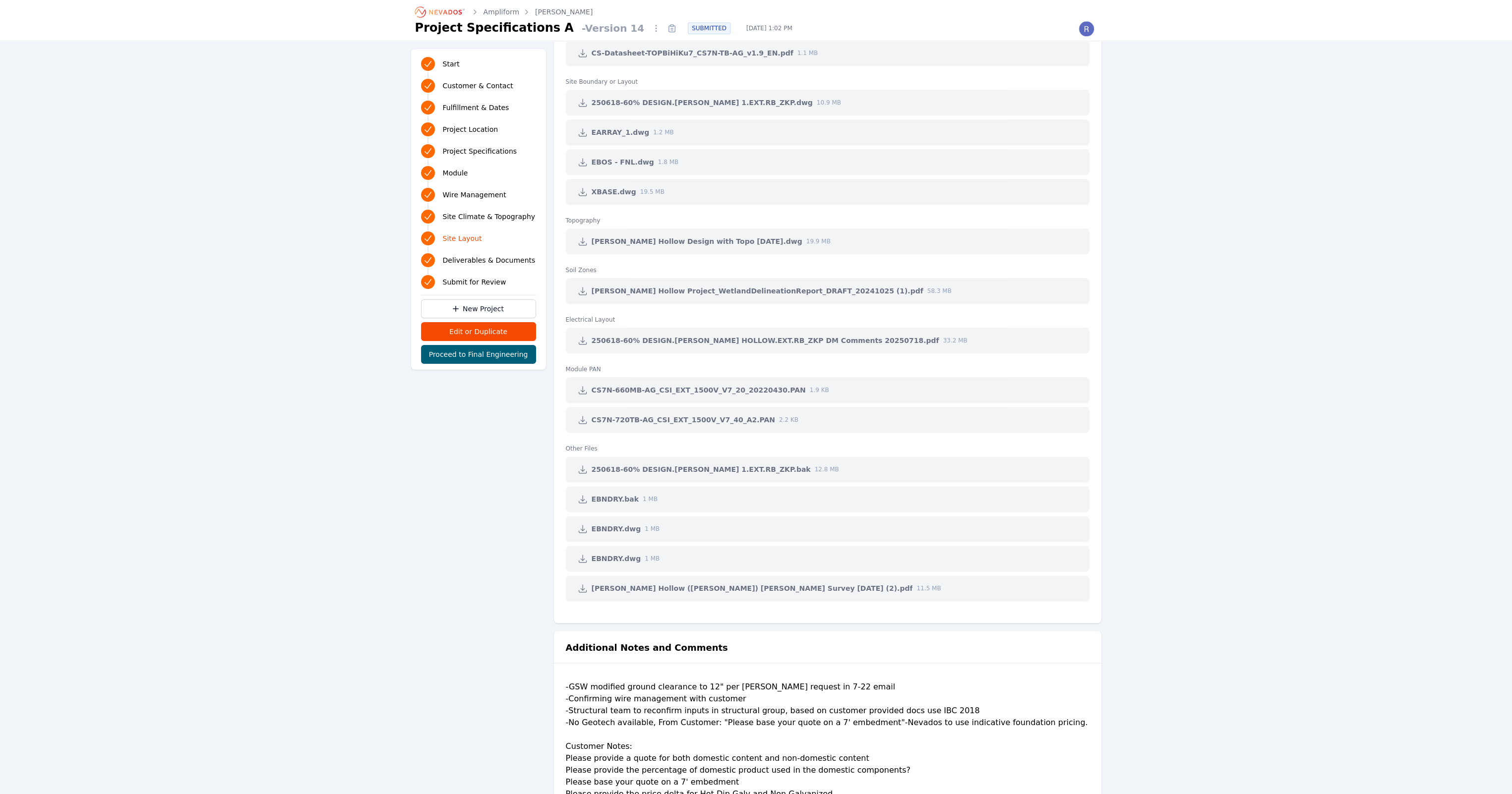
drag, startPoint x: 558, startPoint y: 471, endPoint x: 426, endPoint y: 491, distance: 133.5
